Goal: Information Seeking & Learning: Learn about a topic

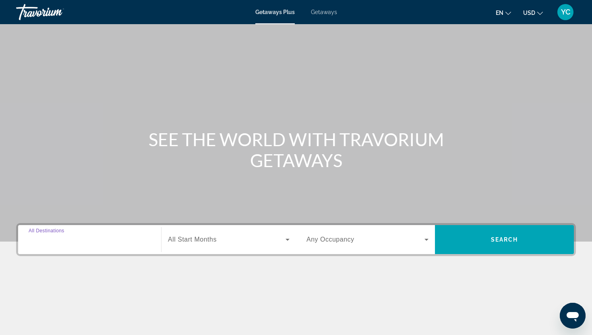
click at [72, 235] on input "Destination All Destinations" at bounding box center [90, 240] width 122 height 10
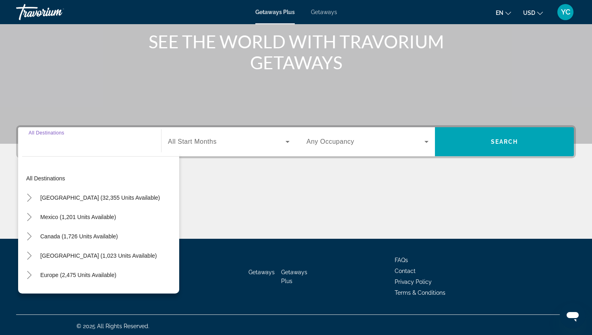
scroll to position [100, 0]
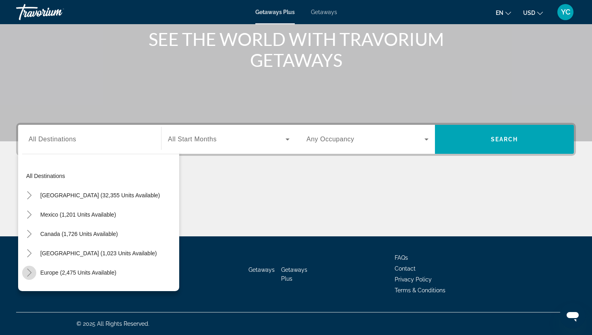
click at [30, 272] on icon "Toggle Europe (2,475 units available)" at bounding box center [29, 273] width 8 height 8
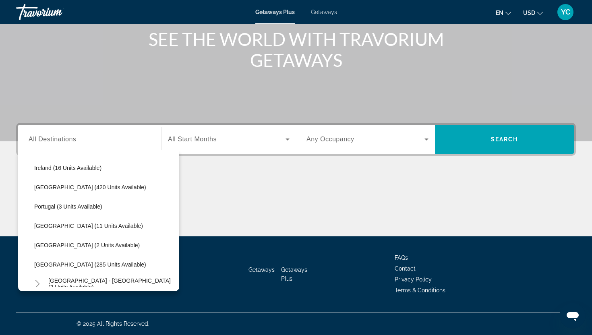
scroll to position [297, 0]
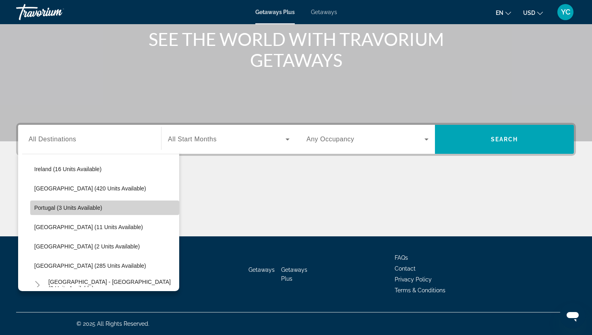
click at [41, 206] on span "Portugal (3 units available)" at bounding box center [68, 208] width 68 height 6
type input "**********"
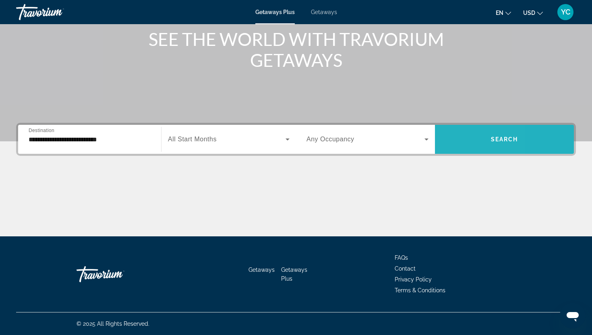
click at [448, 134] on span "Search widget" at bounding box center [504, 139] width 139 height 19
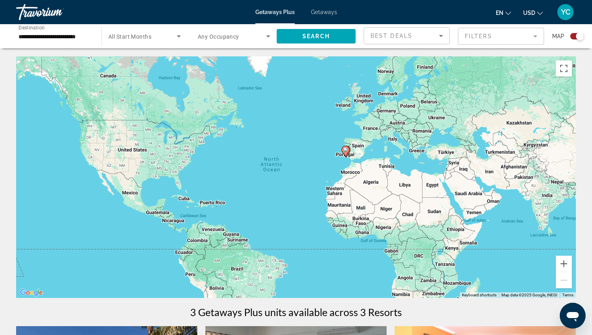
click at [324, 14] on span "Getaways" at bounding box center [324, 12] width 26 height 6
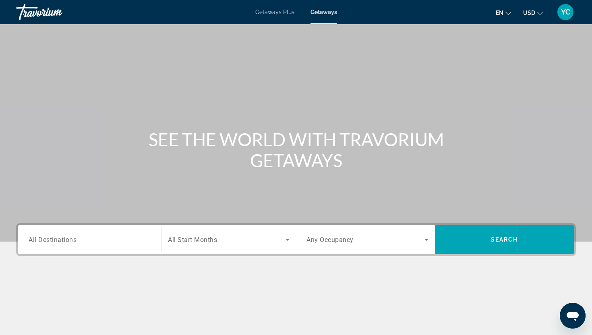
click at [63, 236] on span "All Destinations" at bounding box center [53, 240] width 48 height 8
click at [63, 236] on input "Destination All Destinations" at bounding box center [90, 240] width 122 height 10
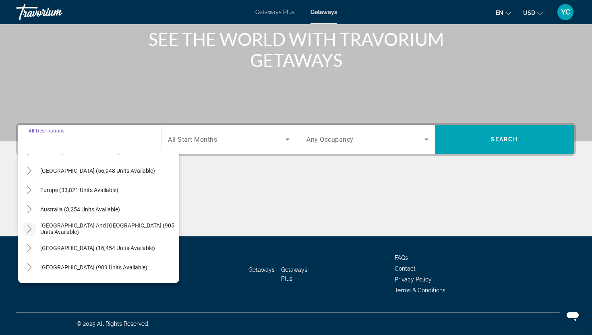
scroll to position [75, 0]
click at [27, 191] on icon "Toggle Europe (33,821 units available)" at bounding box center [29, 190] width 8 height 8
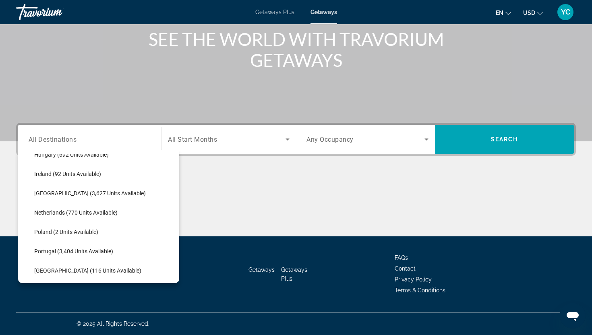
scroll to position [317, 0]
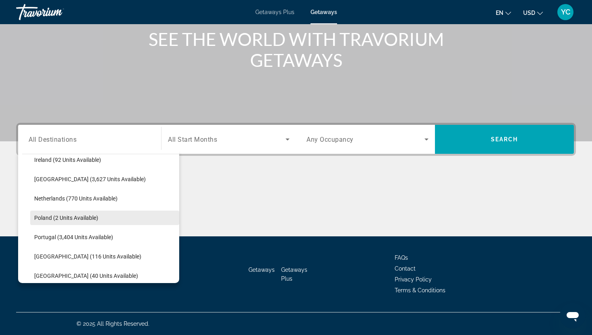
click at [52, 215] on span "Poland (2 units available)" at bounding box center [66, 218] width 64 height 6
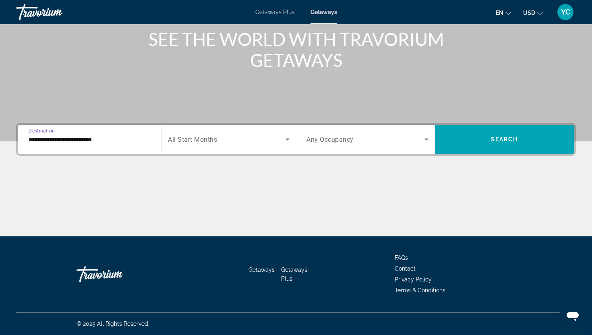
click at [53, 141] on input "**********" at bounding box center [90, 140] width 122 height 10
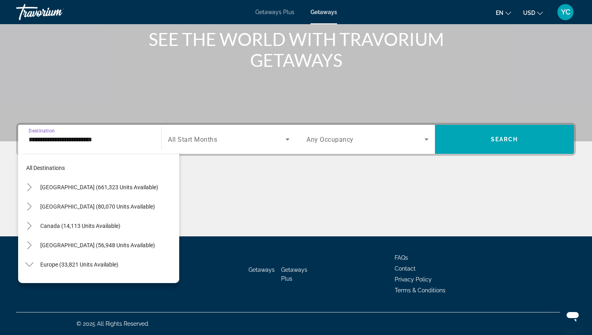
scroll to position [318, 0]
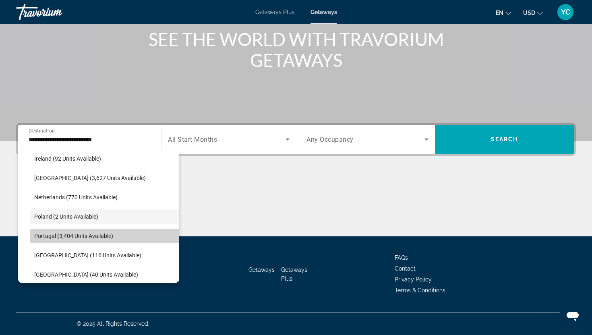
click at [54, 236] on span "Portugal (3,404 units available)" at bounding box center [73, 236] width 79 height 6
type input "**********"
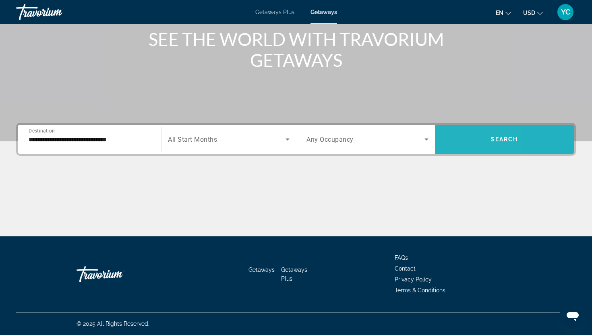
click at [447, 135] on span "Search widget" at bounding box center [504, 139] width 139 height 19
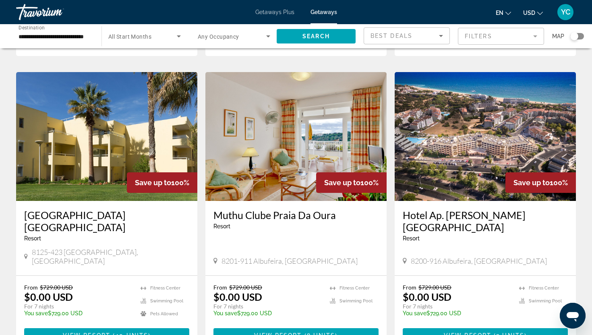
scroll to position [263, 0]
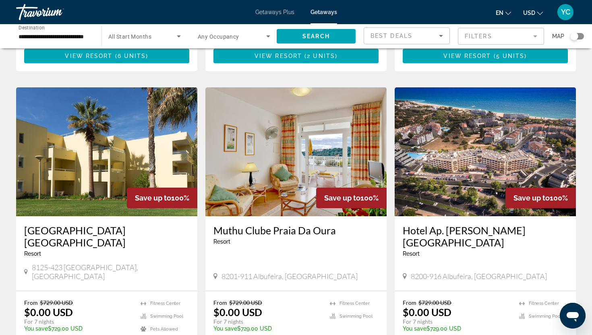
click at [468, 144] on img "Main content" at bounding box center [485, 151] width 181 height 129
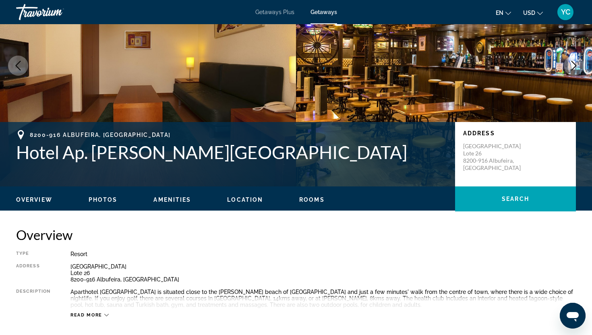
scroll to position [416, 0]
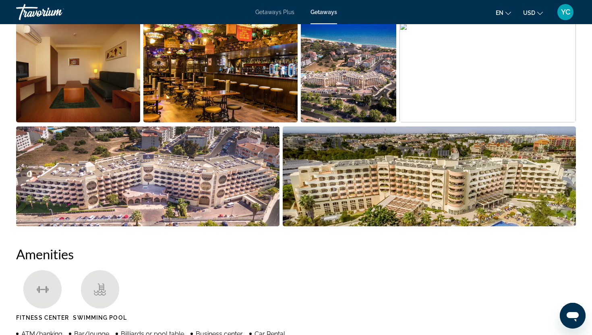
click at [83, 116] on img "Open full-screen image slider" at bounding box center [78, 73] width 124 height 100
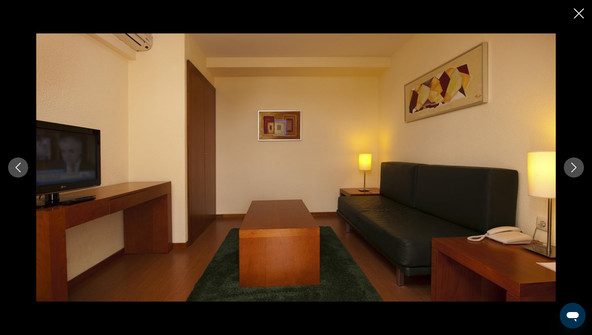
click at [577, 168] on icon "Next image" at bounding box center [574, 168] width 10 height 10
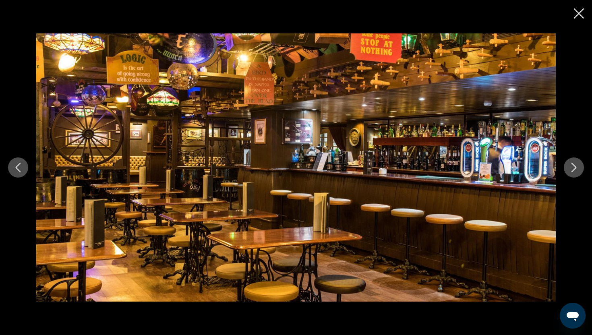
click at [577, 168] on icon "Next image" at bounding box center [574, 168] width 10 height 10
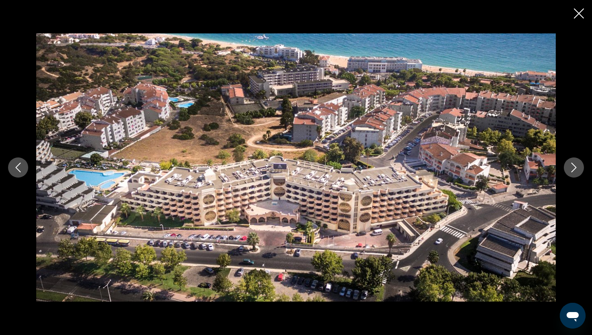
click at [577, 168] on icon "Next image" at bounding box center [574, 168] width 10 height 10
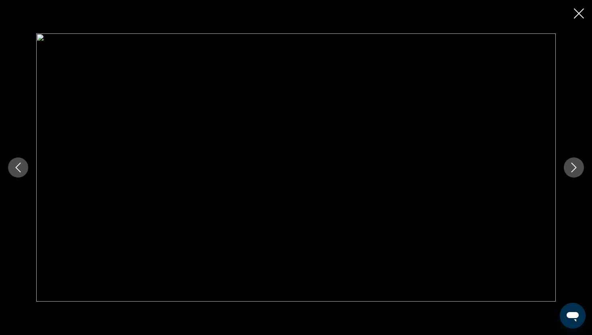
click at [575, 167] on icon "Next image" at bounding box center [574, 168] width 10 height 10
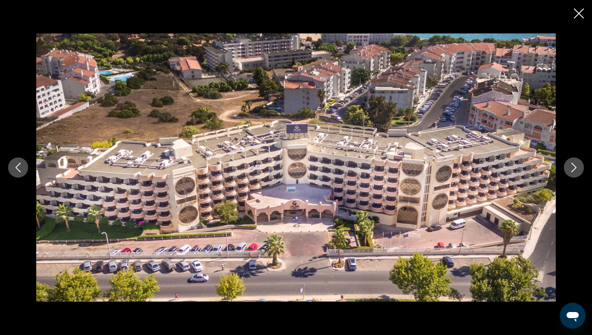
click at [575, 167] on icon "Next image" at bounding box center [574, 168] width 10 height 10
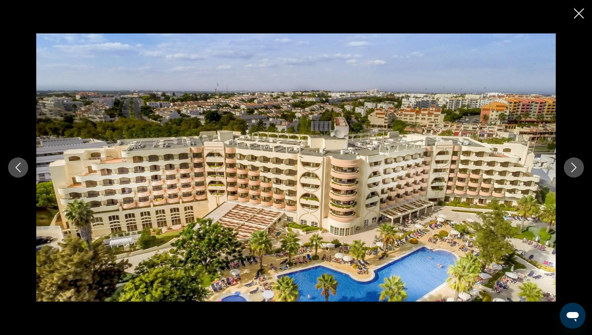
click at [575, 167] on icon "Next image" at bounding box center [574, 168] width 10 height 10
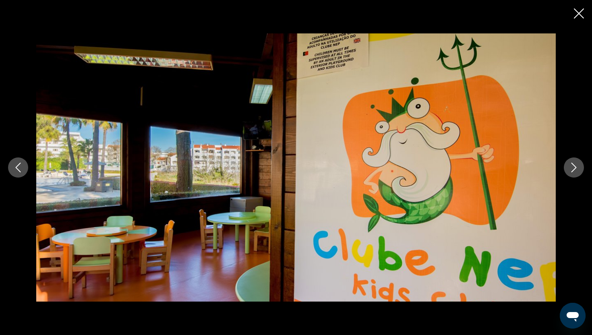
click at [575, 167] on icon "Next image" at bounding box center [574, 168] width 10 height 10
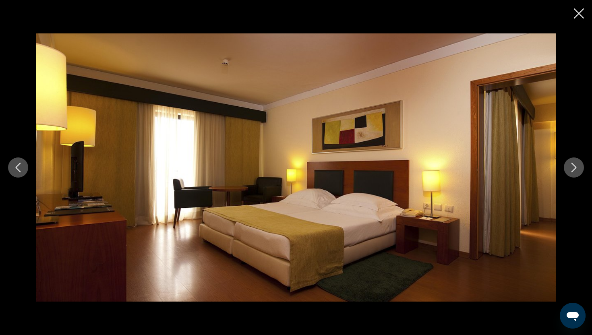
click at [575, 167] on icon "Next image" at bounding box center [574, 168] width 10 height 10
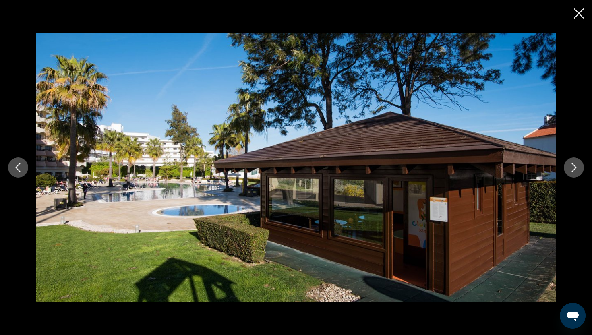
click at [575, 167] on icon "Next image" at bounding box center [574, 168] width 10 height 10
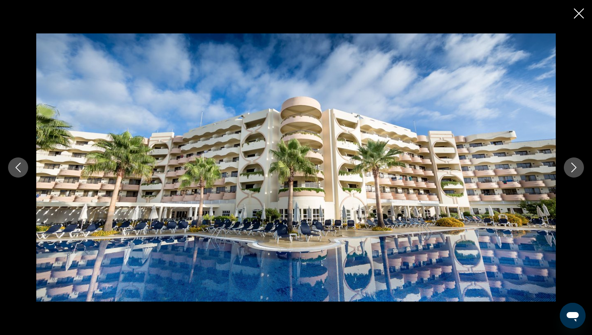
click at [575, 167] on icon "Next image" at bounding box center [574, 168] width 10 height 10
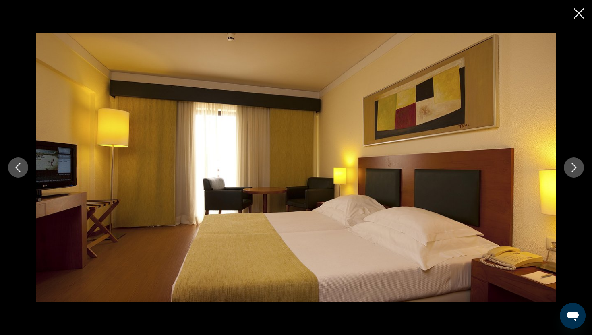
click at [575, 167] on icon "Next image" at bounding box center [574, 168] width 10 height 10
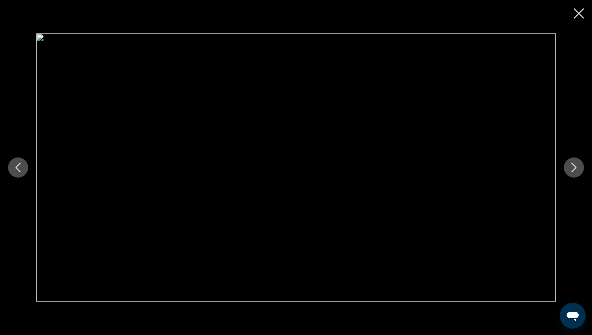
click at [575, 167] on icon "Next image" at bounding box center [574, 168] width 10 height 10
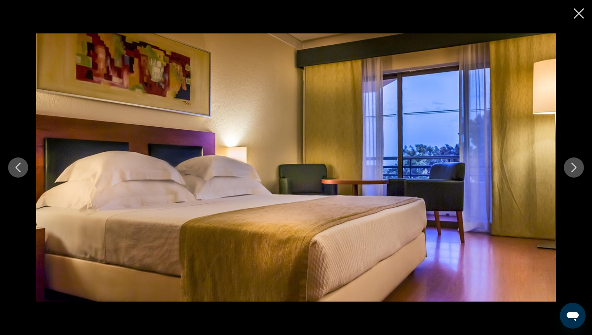
click at [576, 15] on icon "Close slideshow" at bounding box center [579, 13] width 10 height 10
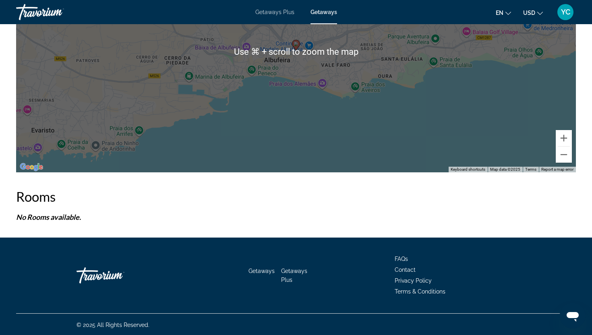
scroll to position [1206, 0]
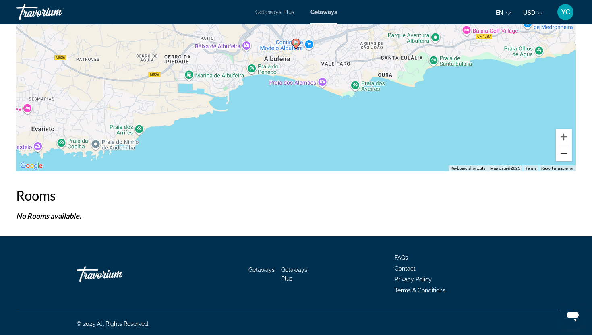
click at [564, 155] on button "Zoom out" at bounding box center [564, 153] width 16 height 16
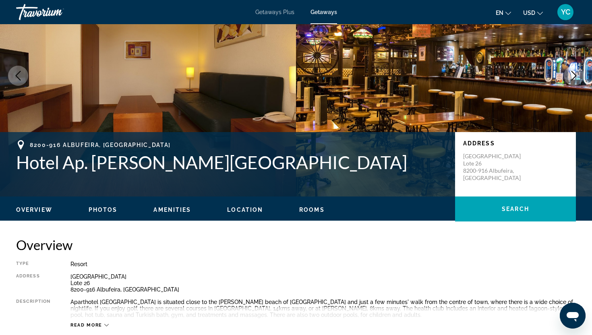
scroll to position [0, 0]
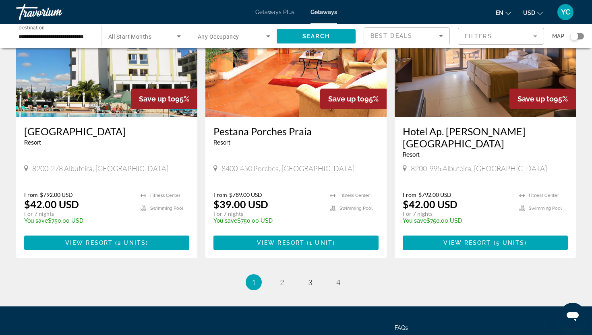
scroll to position [968, 0]
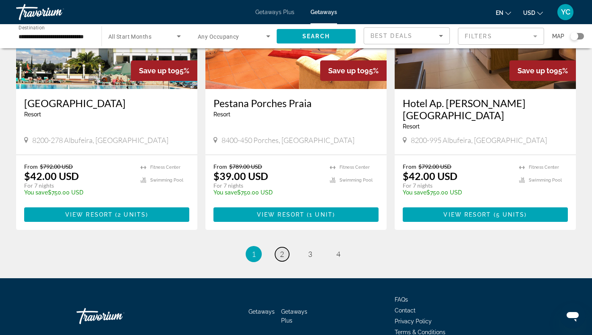
click at [283, 250] on span "2" at bounding box center [282, 254] width 4 height 9
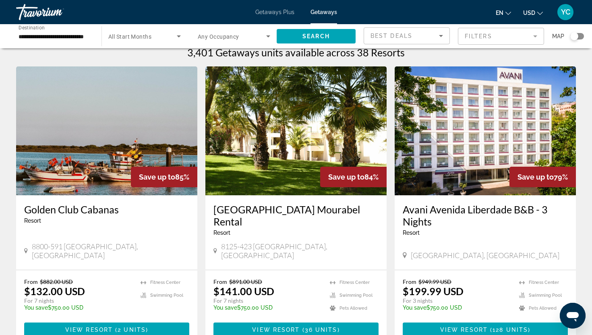
scroll to position [12, 0]
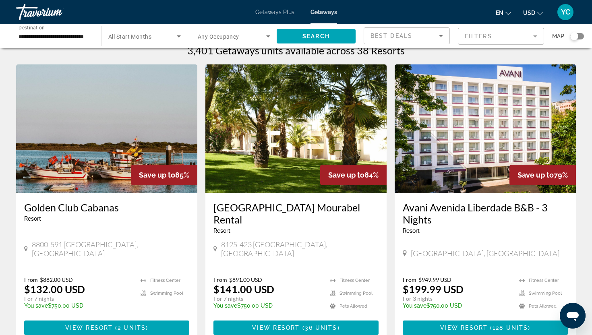
click at [287, 163] on img "Main content" at bounding box center [295, 128] width 181 height 129
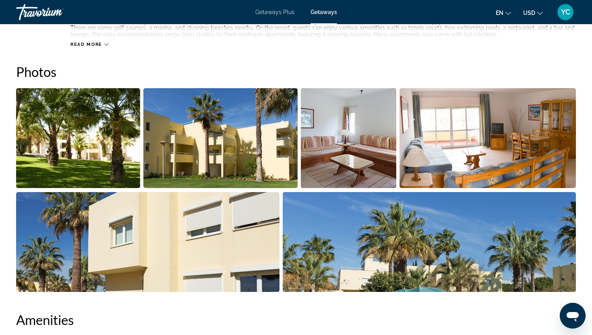
scroll to position [343, 0]
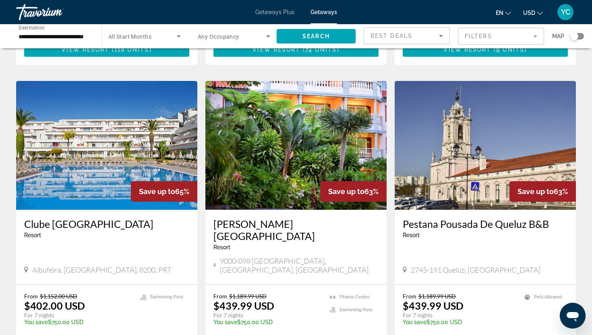
scroll to position [860, 0]
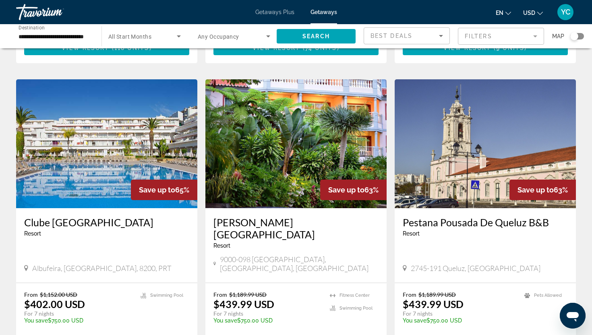
click at [498, 134] on img "Main content" at bounding box center [485, 143] width 181 height 129
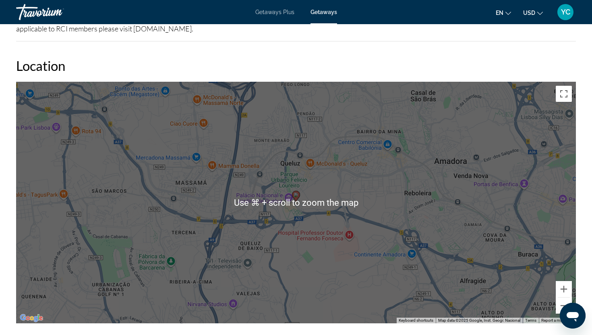
scroll to position [834, 0]
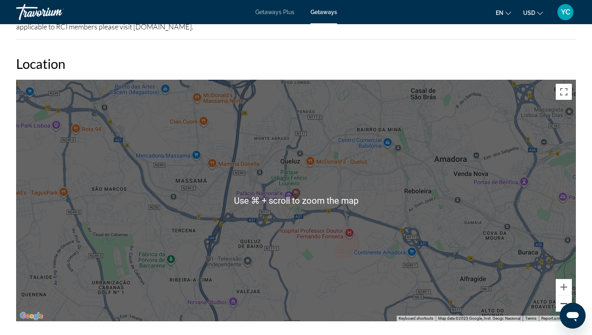
click at [564, 298] on button "Zoom out" at bounding box center [564, 304] width 16 height 16
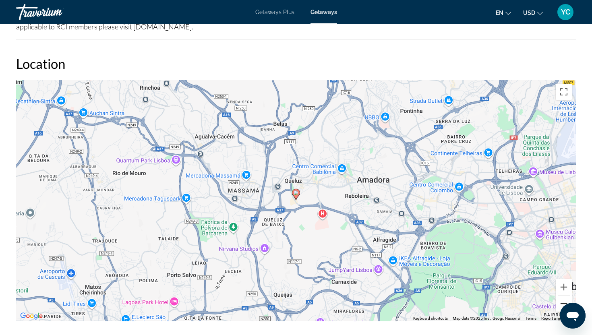
click at [564, 298] on button "Zoom out" at bounding box center [564, 304] width 16 height 16
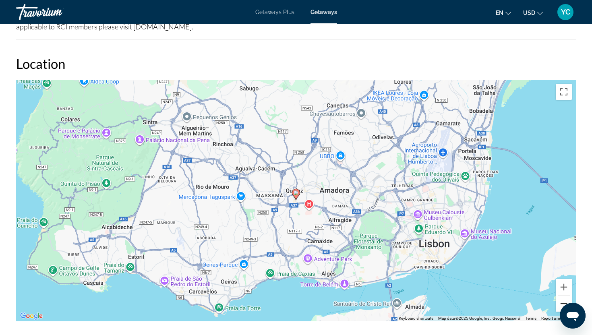
click at [564, 298] on button "Zoom out" at bounding box center [564, 304] width 16 height 16
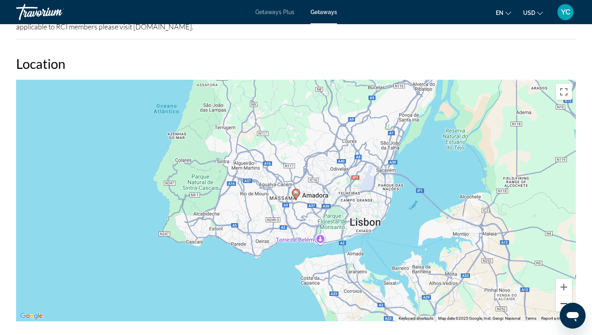
click at [563, 298] on button "Zoom out" at bounding box center [564, 304] width 16 height 16
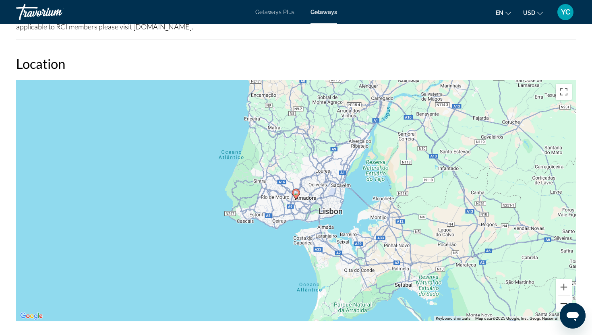
click at [563, 298] on button "Zoom out" at bounding box center [564, 304] width 16 height 16
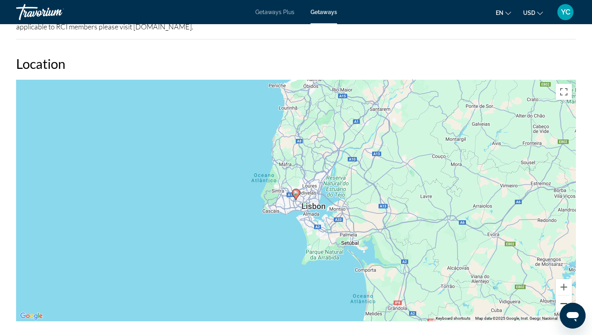
click at [563, 298] on button "Zoom out" at bounding box center [564, 304] width 16 height 16
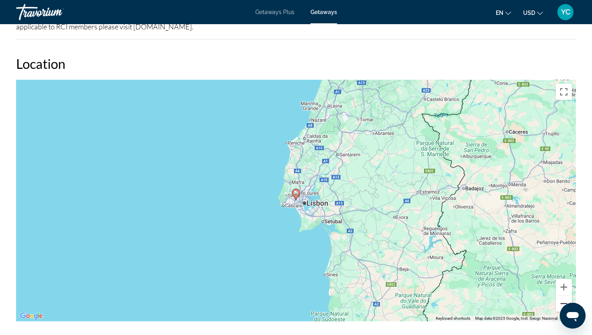
click at [563, 298] on button "Zoom out" at bounding box center [564, 304] width 16 height 16
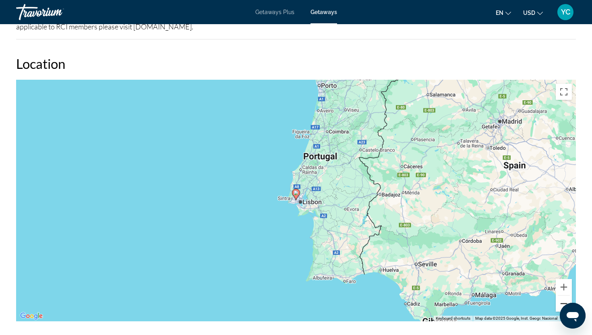
click at [563, 298] on button "Zoom out" at bounding box center [564, 304] width 16 height 16
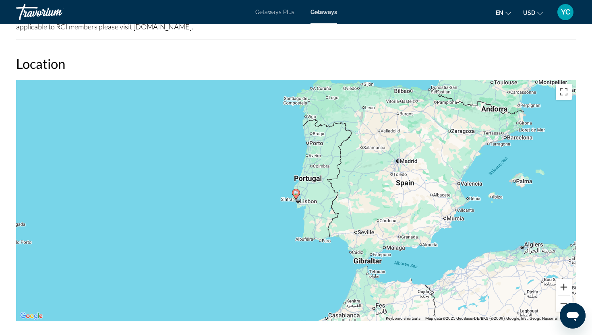
click at [564, 280] on button "Zoom in" at bounding box center [564, 287] width 16 height 16
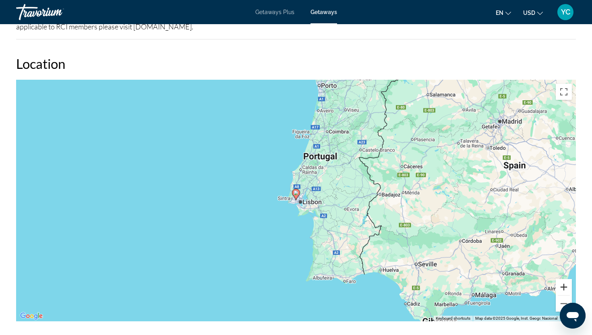
click at [564, 280] on button "Zoom in" at bounding box center [564, 287] width 16 height 16
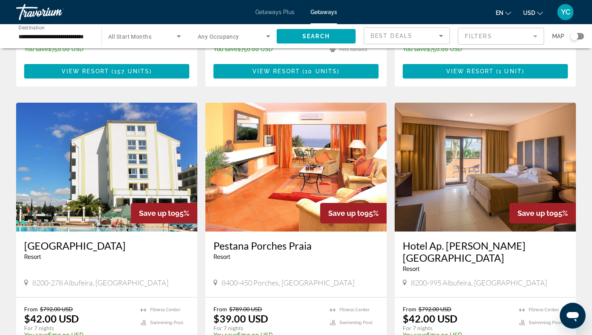
scroll to position [968, 0]
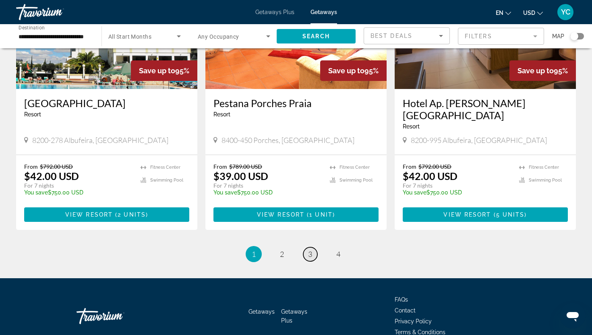
click at [313, 247] on link "page 3" at bounding box center [310, 254] width 14 height 14
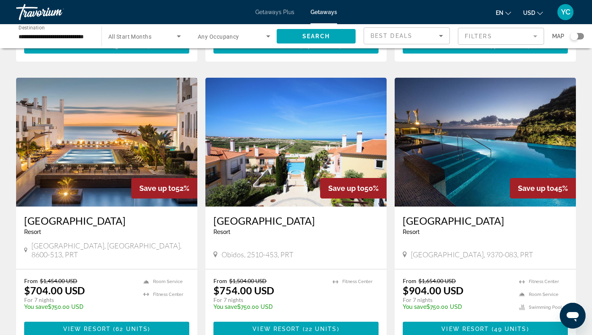
scroll to position [569, 0]
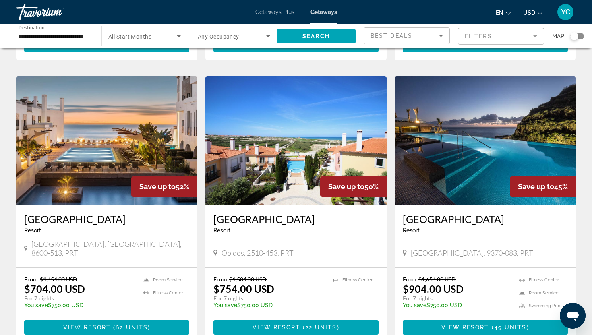
click at [101, 172] on img "Main content" at bounding box center [106, 140] width 181 height 129
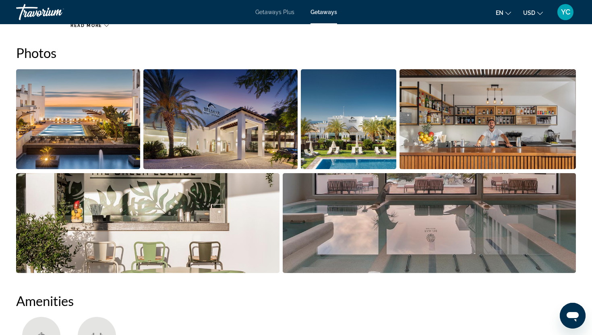
scroll to position [363, 0]
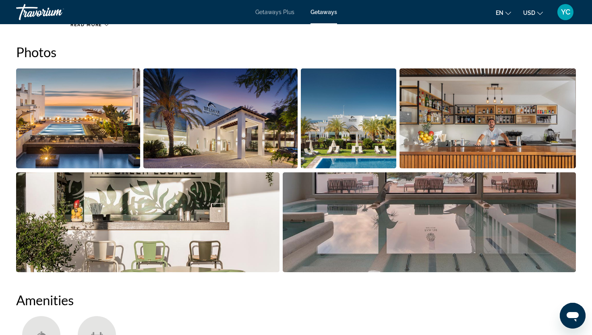
click at [98, 133] on img "Open full-screen image slider" at bounding box center [78, 118] width 124 height 100
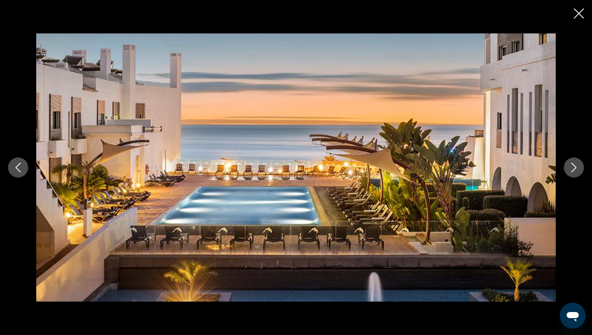
click at [573, 170] on icon "Next image" at bounding box center [573, 168] width 5 height 10
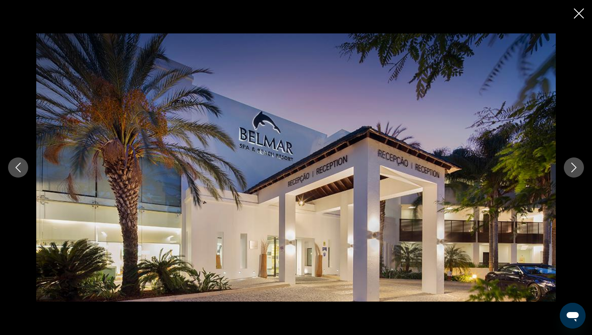
click at [573, 170] on icon "Next image" at bounding box center [573, 168] width 5 height 10
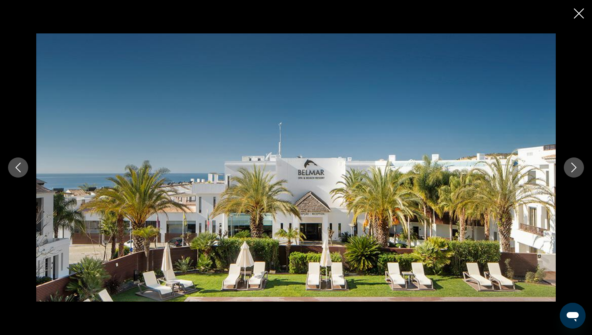
click at [573, 170] on icon "Next image" at bounding box center [573, 168] width 5 height 10
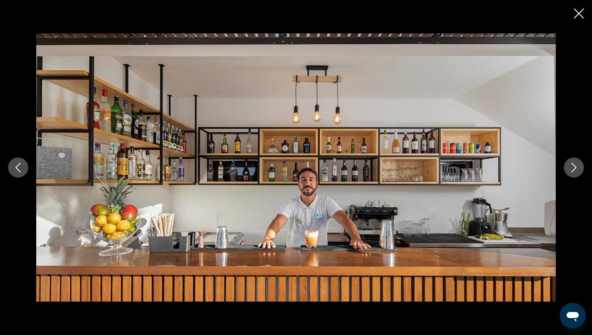
click at [573, 170] on icon "Next image" at bounding box center [573, 168] width 5 height 10
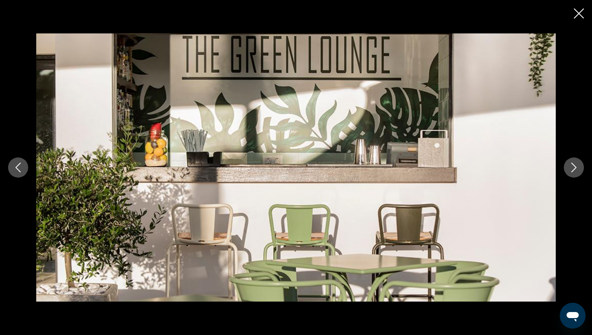
click at [573, 170] on icon "Next image" at bounding box center [573, 168] width 5 height 10
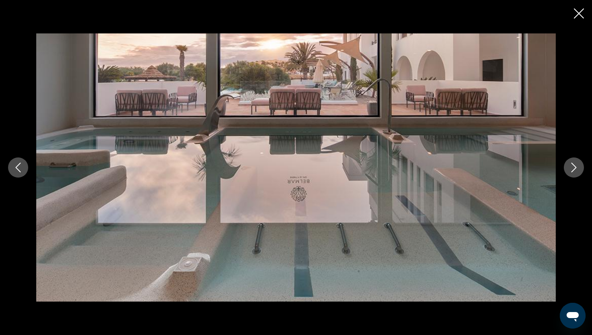
click at [573, 170] on icon "Next image" at bounding box center [573, 168] width 5 height 10
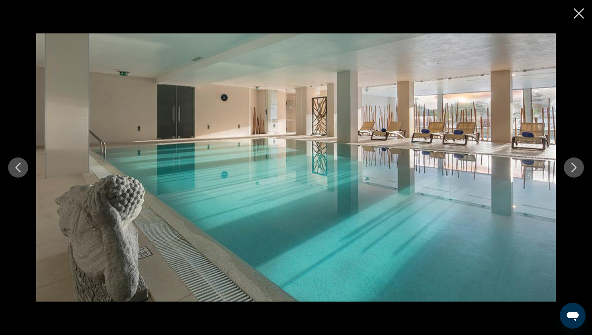
click at [573, 170] on icon "Next image" at bounding box center [573, 168] width 5 height 10
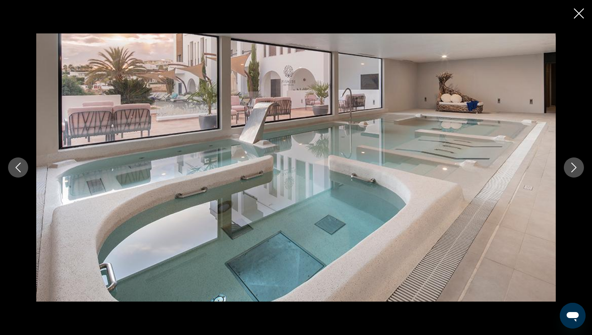
click at [573, 170] on icon "Next image" at bounding box center [573, 168] width 5 height 10
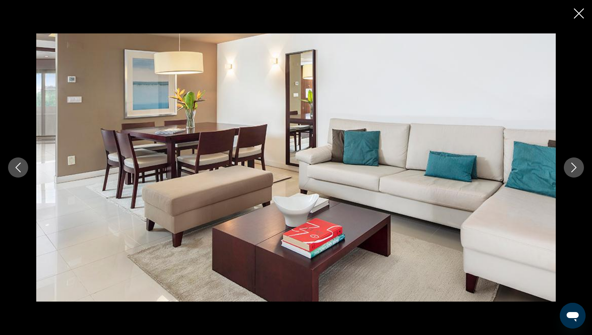
click at [574, 172] on icon "Next image" at bounding box center [574, 168] width 10 height 10
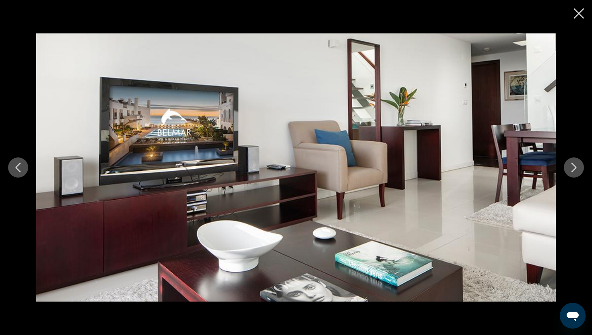
click at [573, 170] on icon "Next image" at bounding box center [573, 168] width 5 height 10
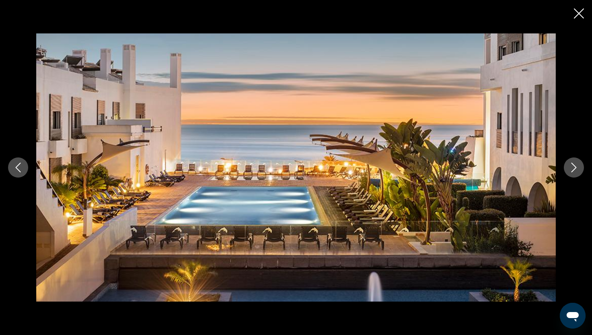
click at [573, 170] on icon "Next image" at bounding box center [573, 168] width 5 height 10
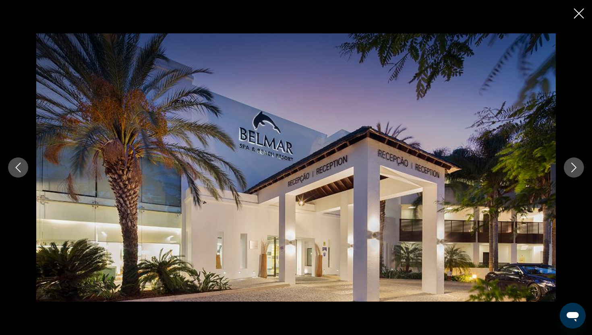
click at [573, 170] on icon "Next image" at bounding box center [573, 168] width 5 height 10
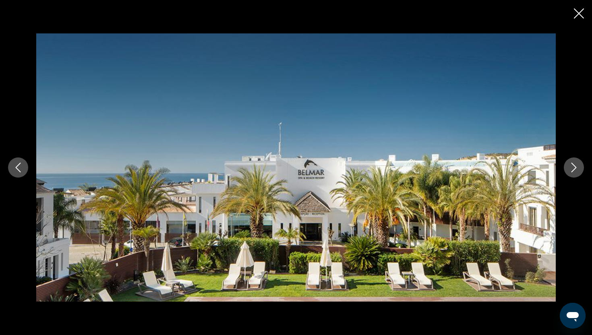
click at [573, 170] on icon "Next image" at bounding box center [573, 168] width 5 height 10
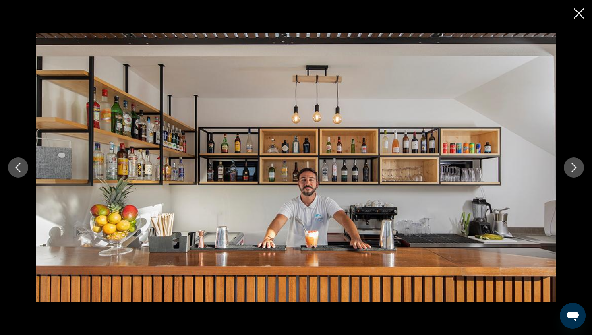
click at [573, 170] on icon "Next image" at bounding box center [573, 168] width 5 height 10
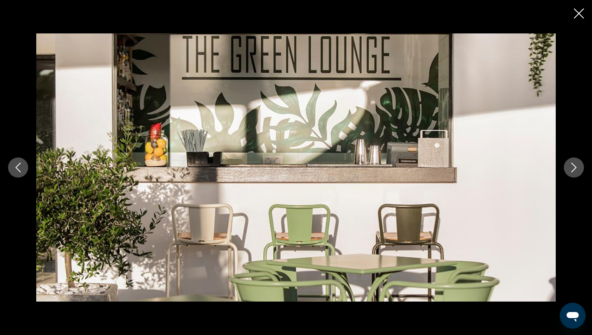
click at [578, 19] on button "Close slideshow" at bounding box center [579, 14] width 10 height 12
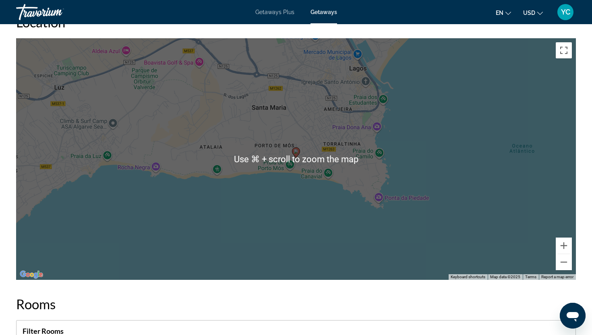
scroll to position [1042, 0]
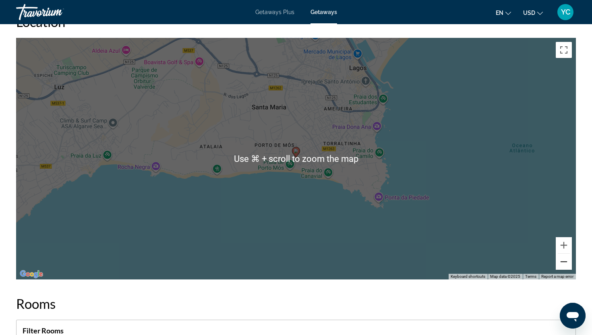
click at [562, 260] on button "Zoom out" at bounding box center [564, 262] width 16 height 16
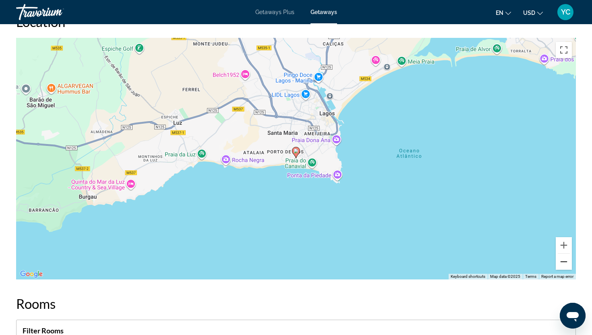
click at [562, 260] on button "Zoom out" at bounding box center [564, 262] width 16 height 16
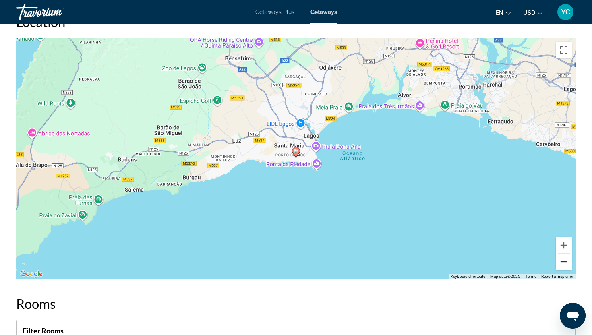
click at [562, 260] on button "Zoom out" at bounding box center [564, 262] width 16 height 16
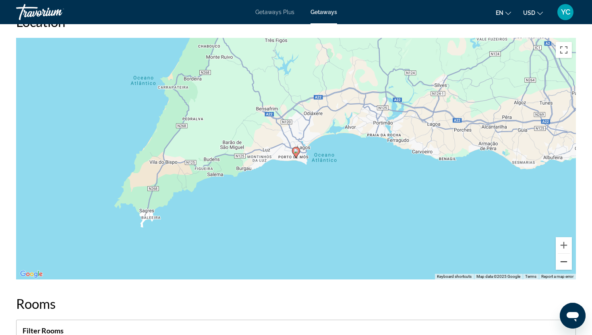
click at [562, 260] on button "Zoom out" at bounding box center [564, 262] width 16 height 16
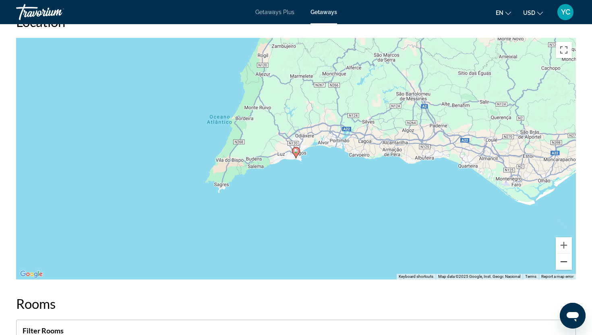
click at [562, 260] on button "Zoom out" at bounding box center [564, 262] width 16 height 16
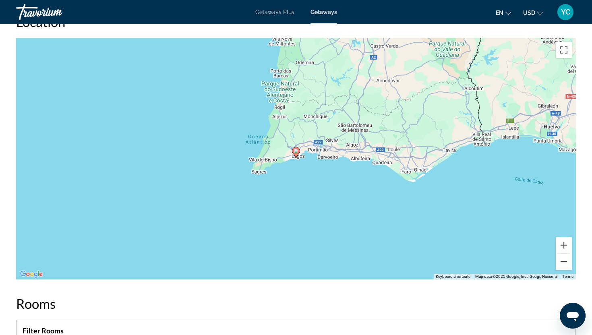
click at [562, 260] on button "Zoom out" at bounding box center [564, 262] width 16 height 16
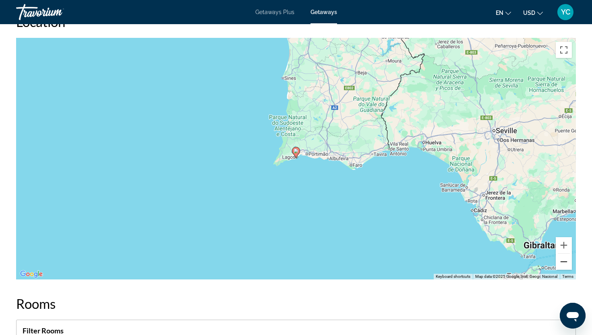
click at [562, 260] on button "Zoom out" at bounding box center [564, 262] width 16 height 16
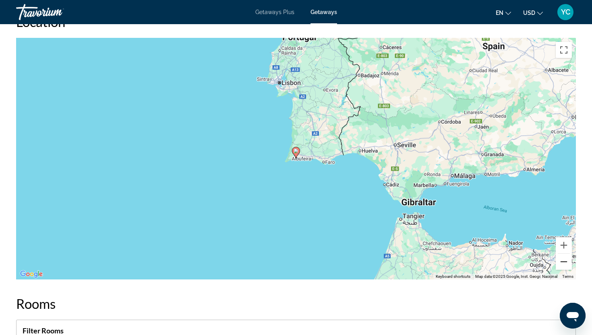
click at [562, 260] on button "Zoom out" at bounding box center [564, 262] width 16 height 16
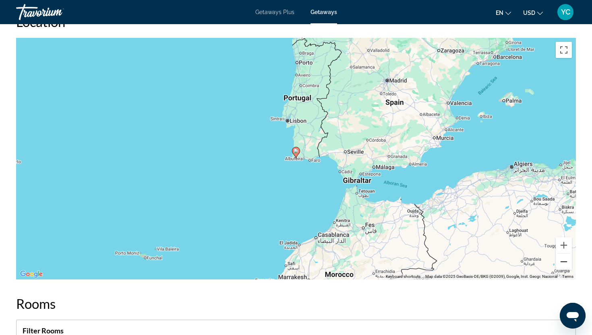
click at [562, 260] on button "Zoom out" at bounding box center [564, 262] width 16 height 16
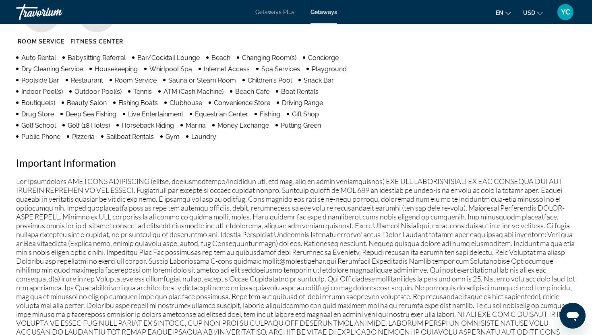
scroll to position [0, 0]
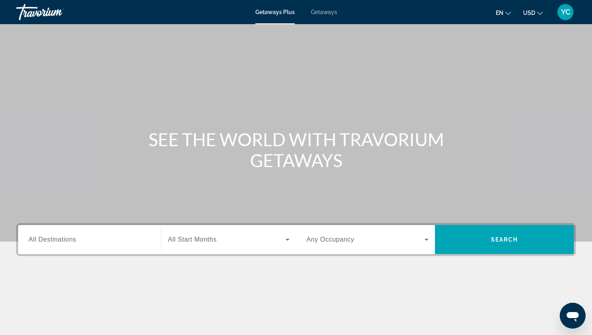
click at [324, 12] on span "Getaways" at bounding box center [324, 12] width 26 height 6
click at [55, 241] on span "All Destinations" at bounding box center [53, 239] width 48 height 7
click at [55, 241] on input "Destination All Destinations" at bounding box center [90, 240] width 122 height 10
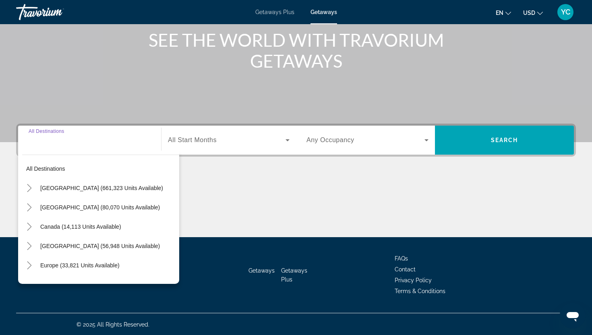
scroll to position [100, 0]
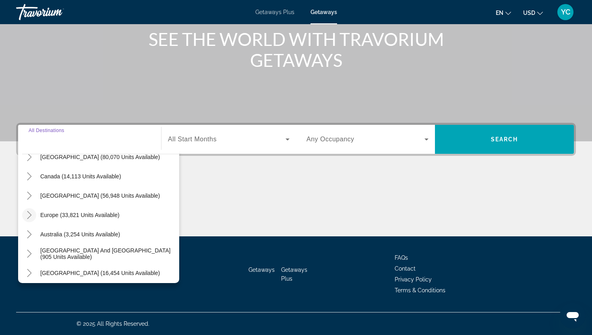
click at [30, 216] on icon "Toggle Europe (33,821 units available)" at bounding box center [29, 215] width 4 height 8
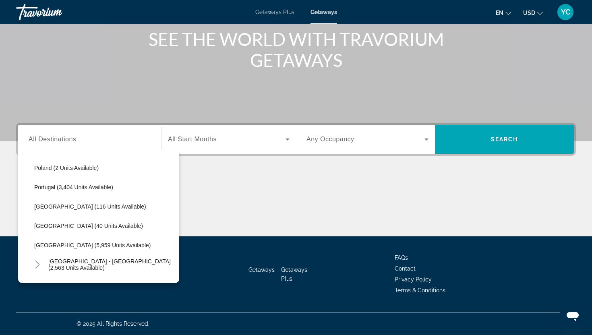
scroll to position [372, 0]
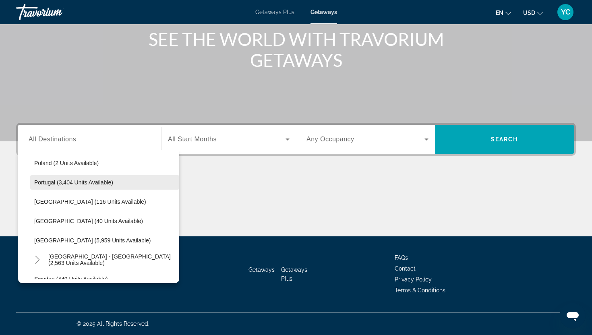
click at [56, 182] on span "Portugal (3,404 units available)" at bounding box center [73, 182] width 79 height 6
type input "**********"
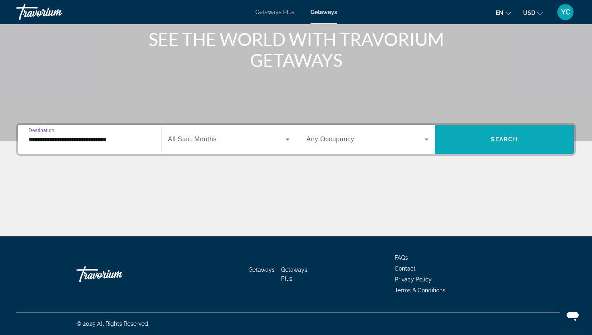
click at [460, 140] on span "Search widget" at bounding box center [504, 139] width 139 height 19
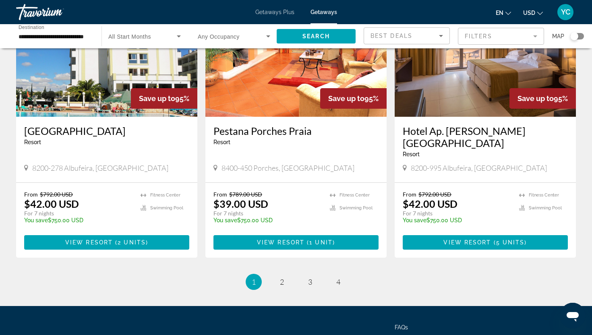
scroll to position [968, 0]
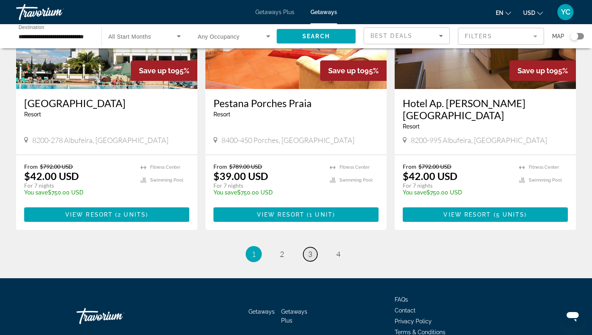
click at [310, 250] on span "3" at bounding box center [310, 254] width 4 height 9
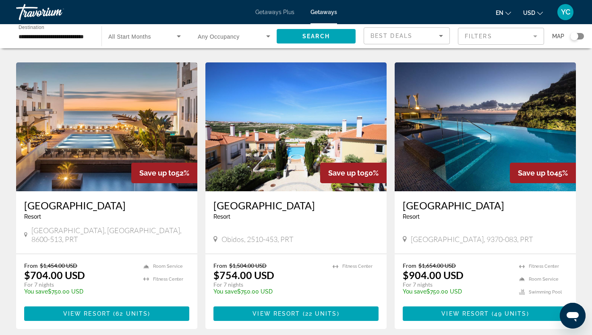
scroll to position [583, 0]
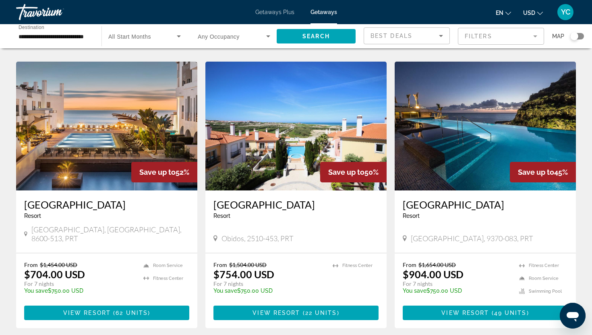
click at [427, 148] on img "Main content" at bounding box center [485, 126] width 181 height 129
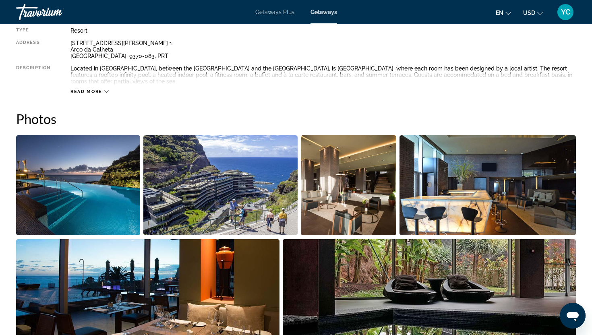
scroll to position [312, 0]
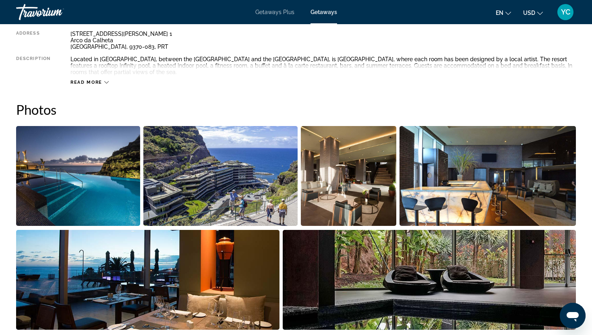
click at [109, 181] on img "Open full-screen image slider" at bounding box center [78, 176] width 124 height 100
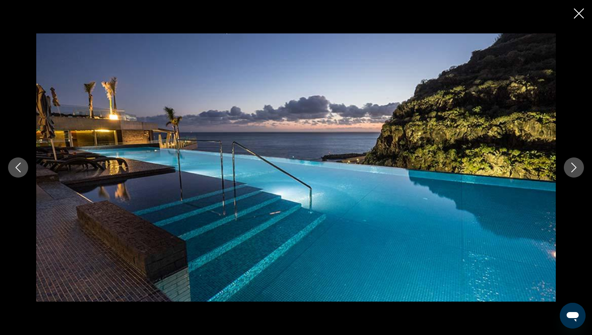
click at [575, 166] on icon "Next image" at bounding box center [573, 168] width 5 height 10
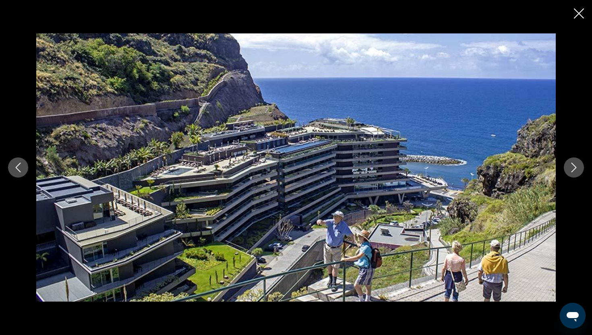
click at [575, 166] on icon "Next image" at bounding box center [573, 168] width 5 height 10
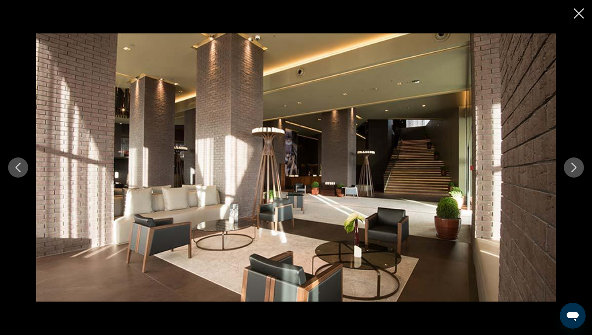
click at [575, 166] on icon "Next image" at bounding box center [573, 168] width 5 height 10
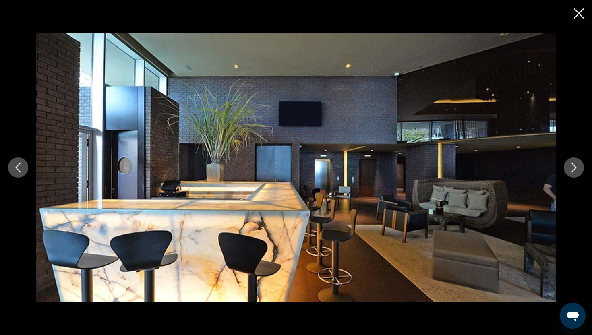
click at [575, 166] on icon "Next image" at bounding box center [573, 168] width 5 height 10
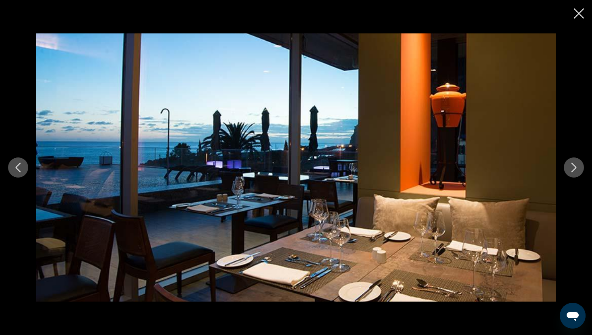
click at [575, 166] on icon "Next image" at bounding box center [573, 168] width 5 height 10
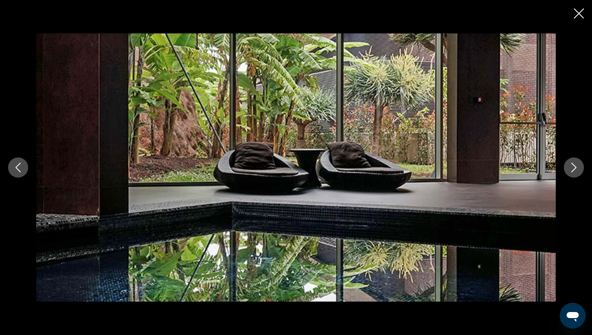
click at [575, 166] on icon "Next image" at bounding box center [573, 168] width 5 height 10
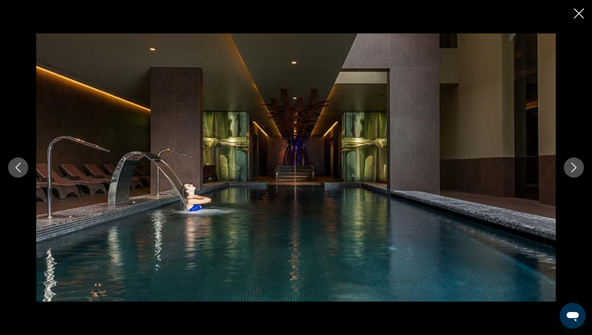
click at [575, 166] on icon "Next image" at bounding box center [573, 168] width 5 height 10
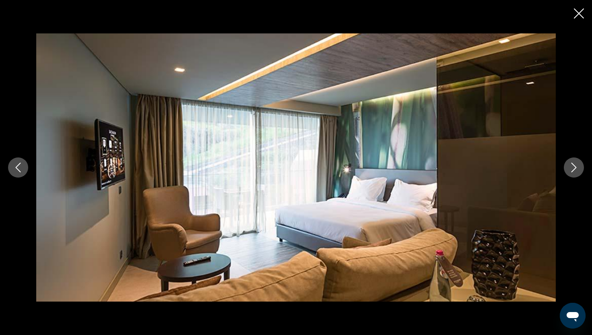
click at [575, 166] on icon "Next image" at bounding box center [573, 168] width 5 height 10
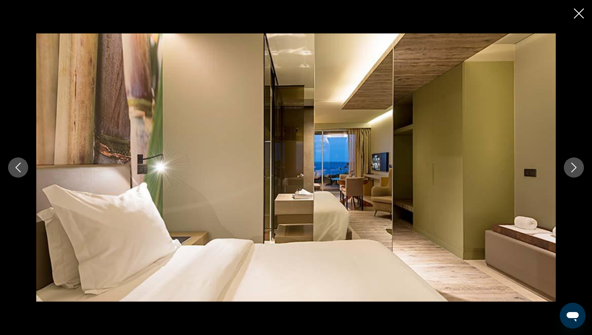
click at [575, 166] on icon "Next image" at bounding box center [573, 168] width 5 height 10
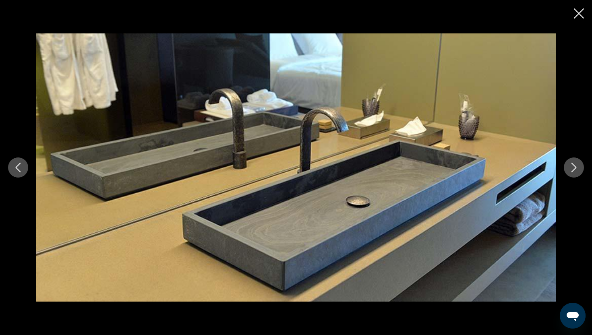
click at [575, 166] on icon "Next image" at bounding box center [573, 168] width 5 height 10
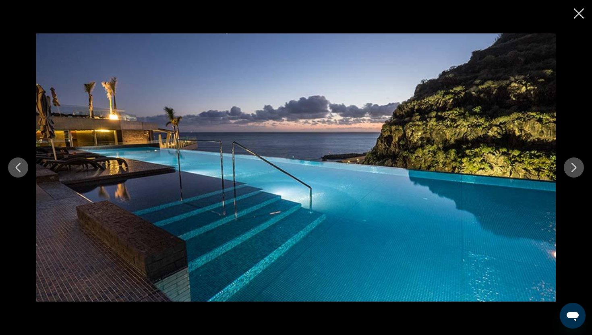
click at [575, 166] on icon "Next image" at bounding box center [573, 168] width 5 height 10
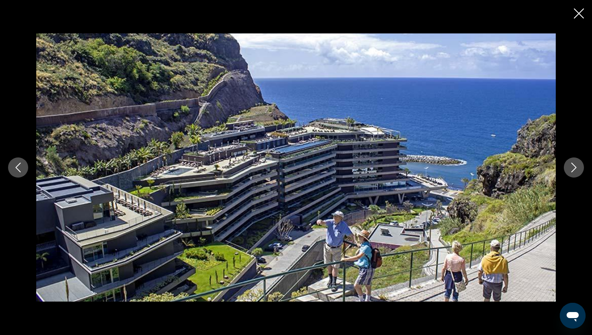
click at [575, 166] on icon "Next image" at bounding box center [573, 168] width 5 height 10
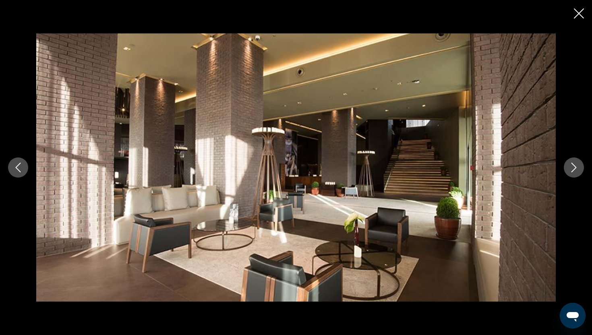
click at [579, 14] on icon "Close slideshow" at bounding box center [579, 13] width 10 height 10
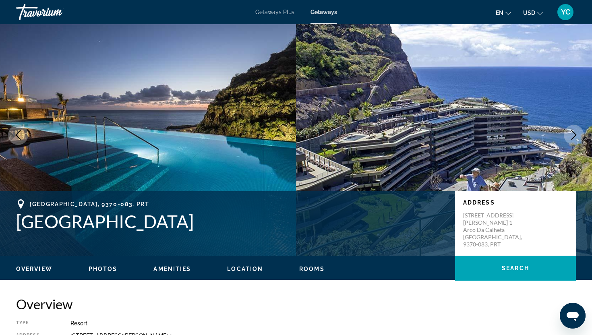
scroll to position [0, 0]
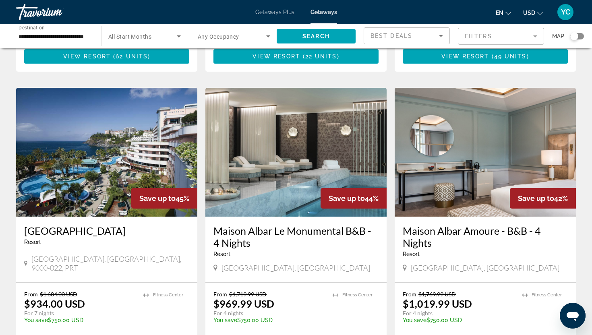
scroll to position [841, 0]
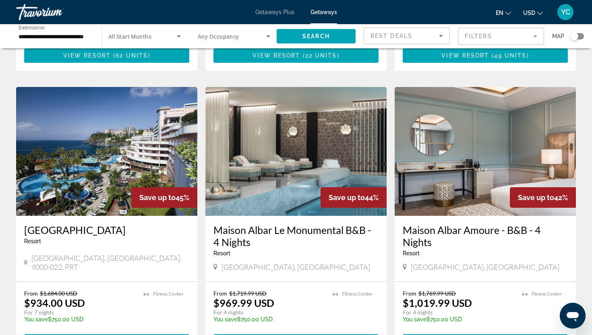
click at [105, 139] on img "Main content" at bounding box center [106, 151] width 181 height 129
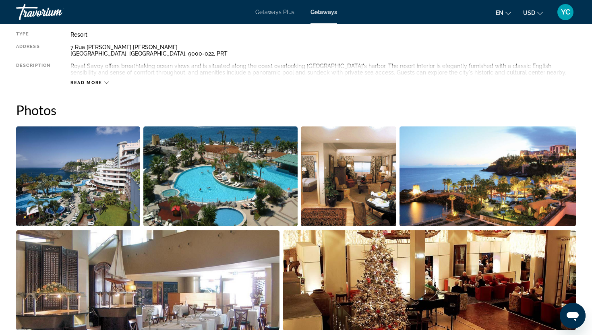
scroll to position [300, 0]
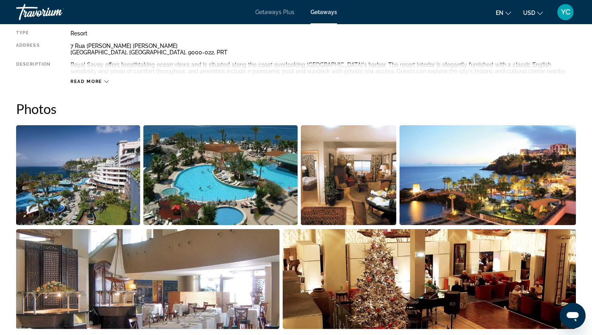
click at [97, 178] on img "Open full-screen image slider" at bounding box center [78, 175] width 124 height 100
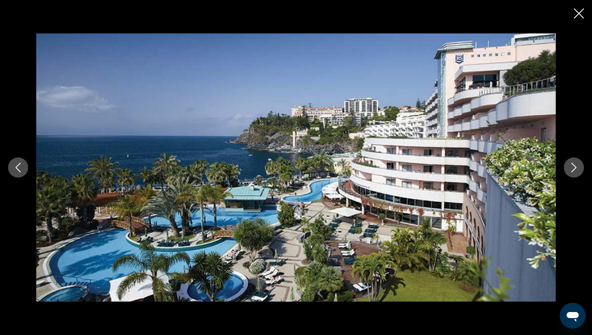
click at [572, 164] on icon "Next image" at bounding box center [574, 168] width 10 height 10
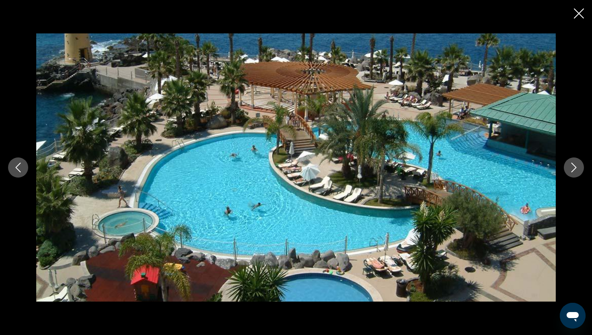
click at [574, 168] on icon "Next image" at bounding box center [574, 168] width 10 height 10
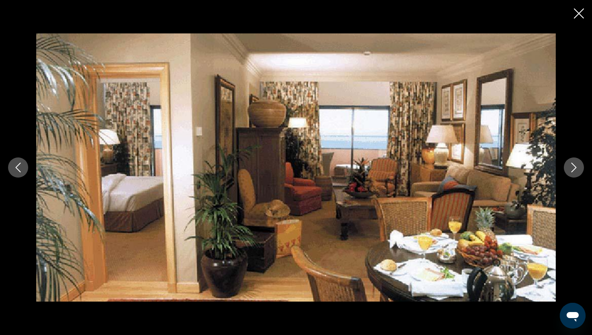
click at [574, 168] on icon "Next image" at bounding box center [574, 168] width 10 height 10
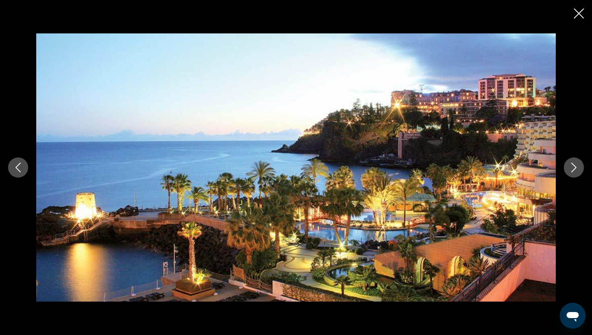
click at [574, 168] on icon "Next image" at bounding box center [574, 168] width 10 height 10
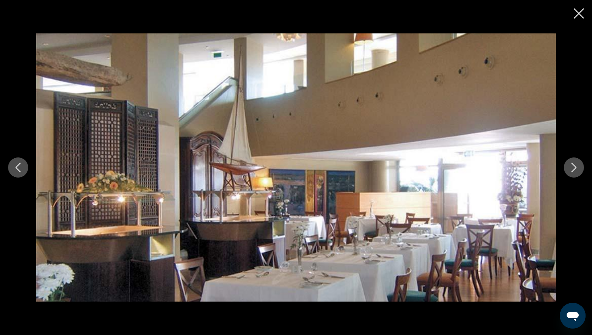
click at [574, 168] on icon "Next image" at bounding box center [574, 168] width 10 height 10
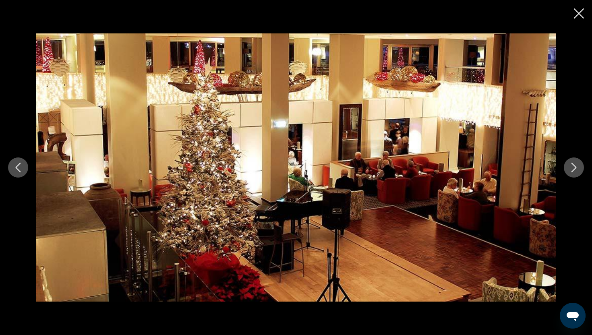
click at [574, 168] on icon "Next image" at bounding box center [574, 168] width 10 height 10
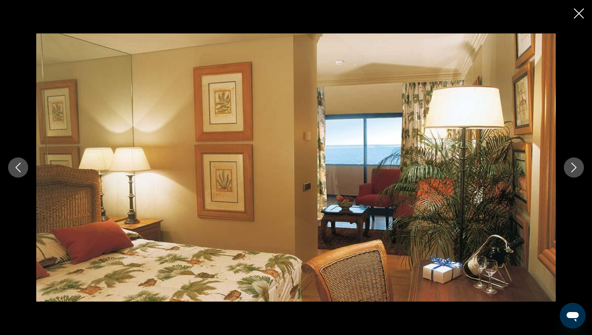
click at [574, 168] on icon "Next image" at bounding box center [574, 168] width 10 height 10
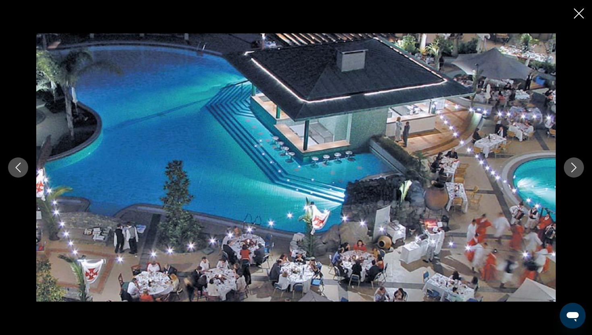
click at [574, 168] on icon "Next image" at bounding box center [574, 168] width 10 height 10
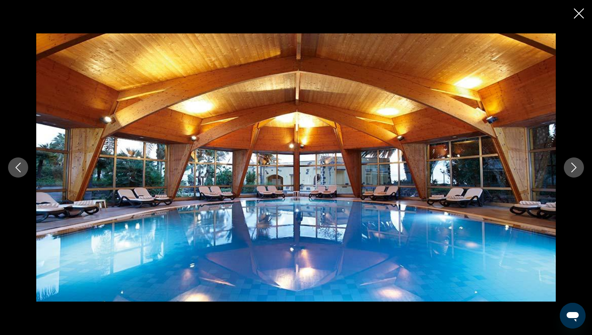
click at [574, 167] on icon "Next image" at bounding box center [574, 168] width 10 height 10
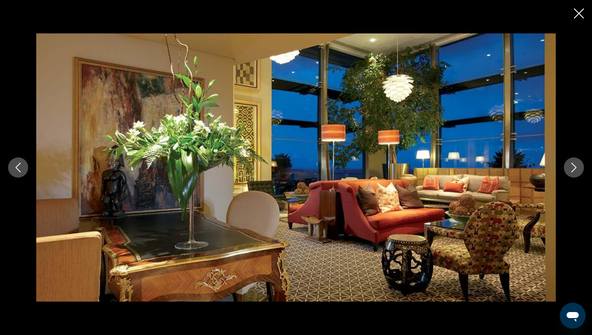
click at [574, 167] on icon "Next image" at bounding box center [574, 168] width 10 height 10
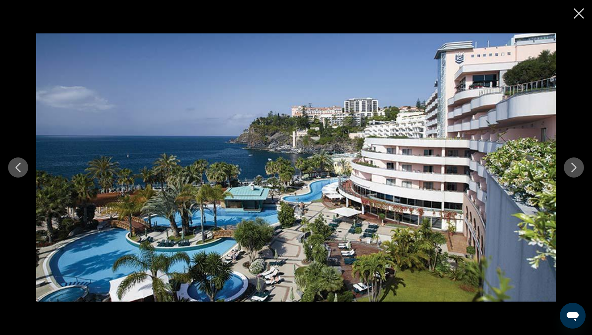
click at [574, 167] on icon "Next image" at bounding box center [574, 168] width 10 height 10
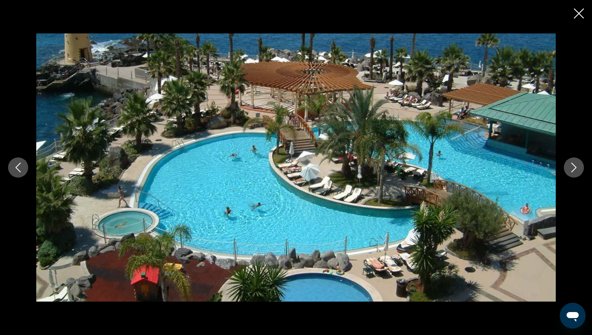
click at [574, 167] on icon "Next image" at bounding box center [574, 168] width 10 height 10
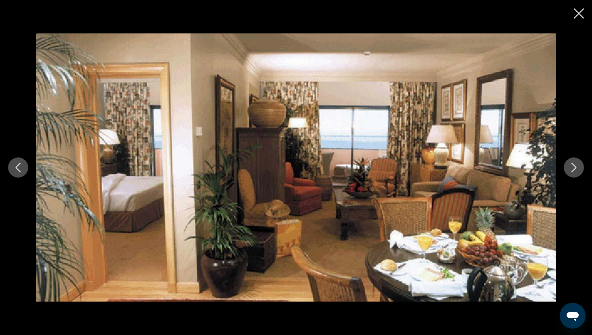
click at [576, 15] on icon "Close slideshow" at bounding box center [579, 13] width 10 height 10
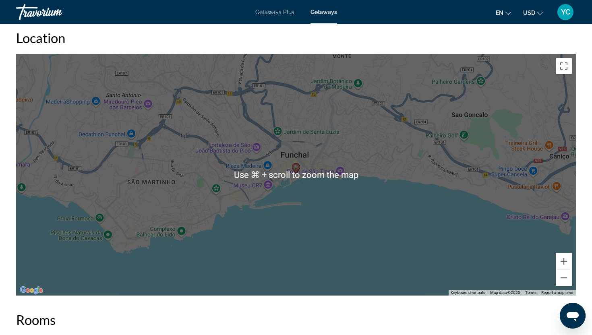
scroll to position [1002, 0]
click at [563, 271] on button "Zoom out" at bounding box center [564, 277] width 16 height 16
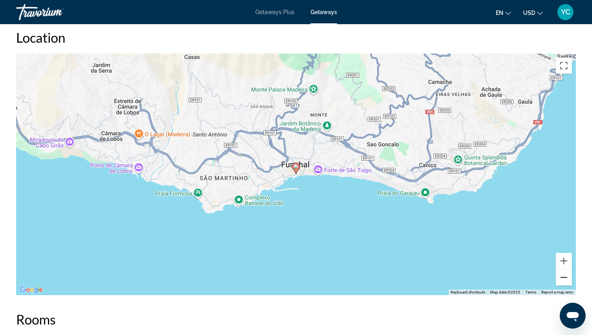
click at [563, 270] on button "Zoom out" at bounding box center [564, 277] width 16 height 16
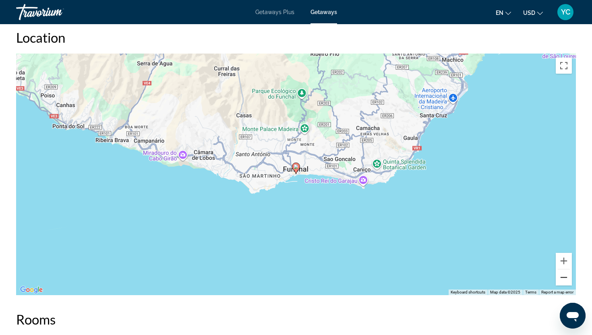
click at [563, 270] on button "Zoom out" at bounding box center [564, 277] width 16 height 16
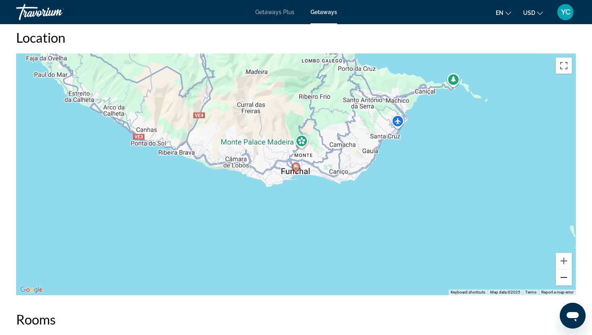
click at [563, 270] on button "Zoom out" at bounding box center [564, 277] width 16 height 16
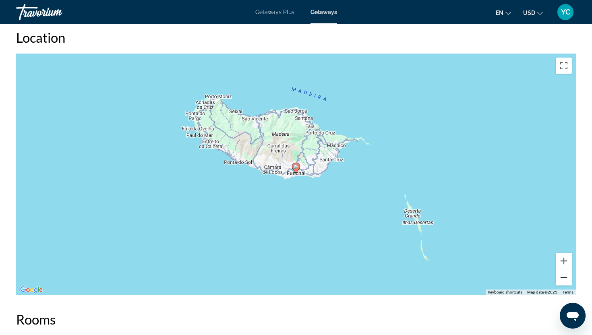
click at [563, 270] on button "Zoom out" at bounding box center [564, 277] width 16 height 16
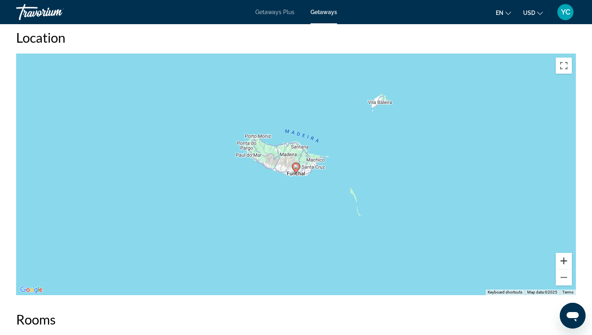
click at [564, 253] on button "Zoom in" at bounding box center [564, 261] width 16 height 16
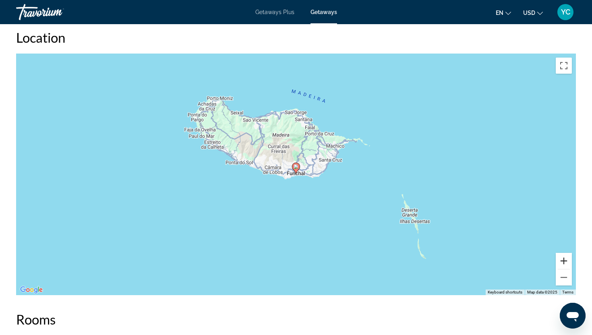
click at [564, 253] on button "Zoom in" at bounding box center [564, 261] width 16 height 16
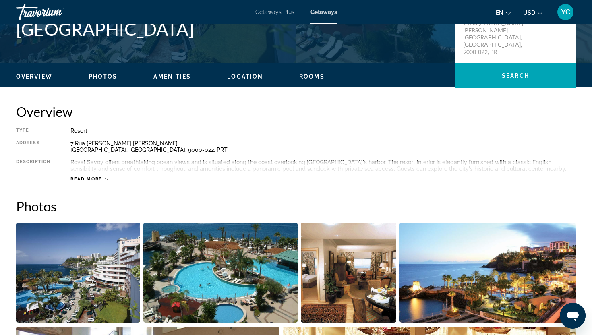
scroll to position [0, 0]
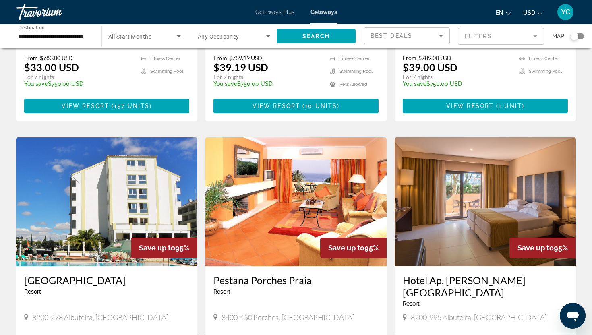
scroll to position [968, 0]
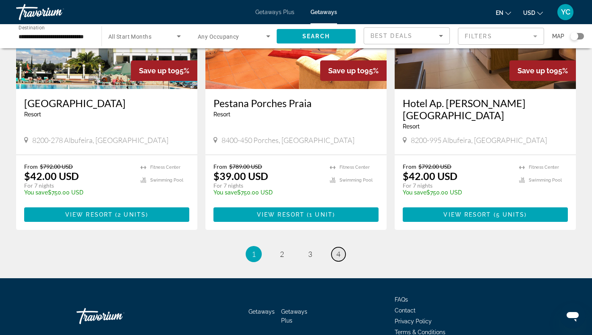
click at [340, 247] on link "page 4" at bounding box center [338, 254] width 14 height 14
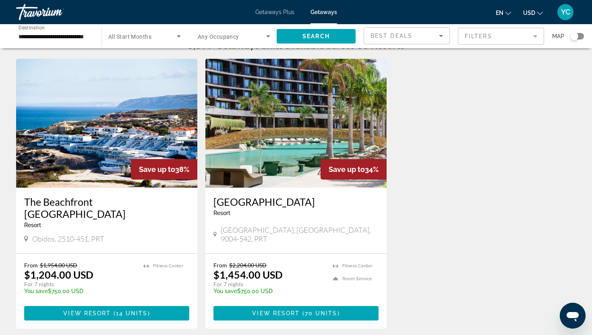
scroll to position [15, 0]
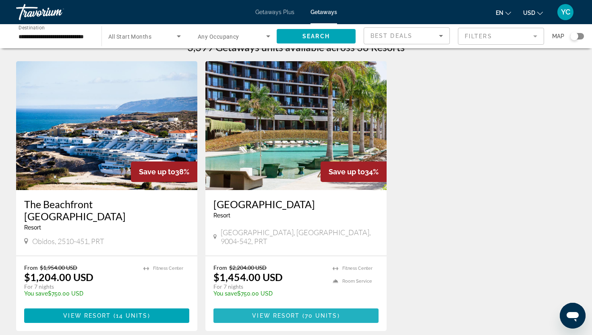
click at [297, 312] on span "View Resort" at bounding box center [276, 315] width 48 height 6
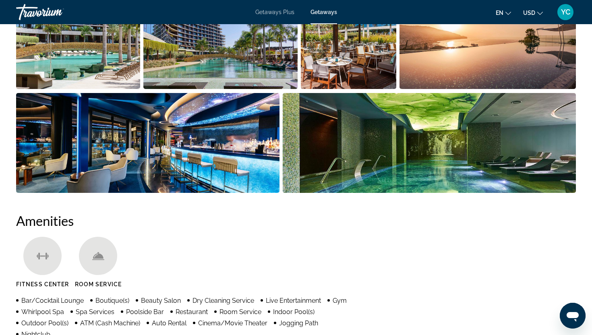
scroll to position [446, 0]
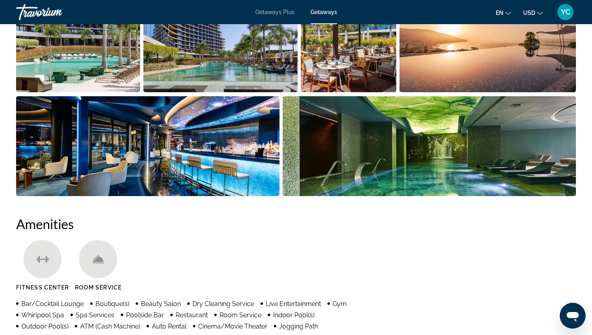
click at [104, 54] on img "Open full-screen image slider" at bounding box center [78, 42] width 124 height 100
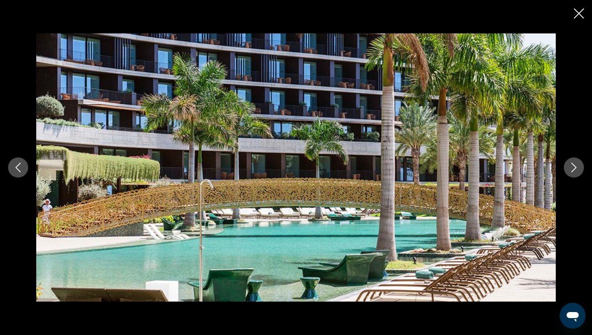
click at [566, 169] on button "Next image" at bounding box center [574, 167] width 20 height 20
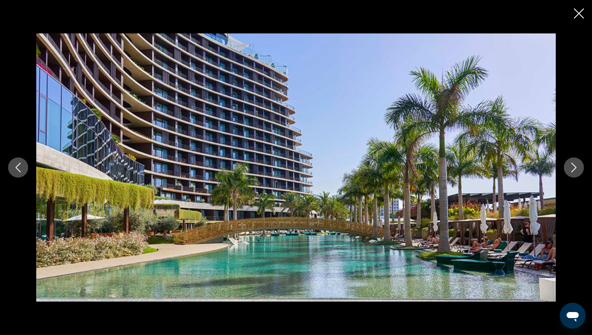
click at [576, 165] on icon "Next image" at bounding box center [574, 168] width 10 height 10
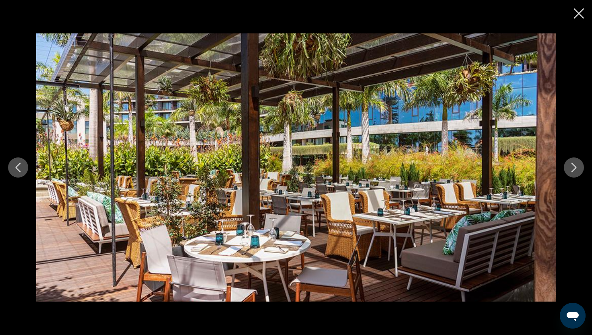
click at [575, 166] on icon "Next image" at bounding box center [574, 168] width 10 height 10
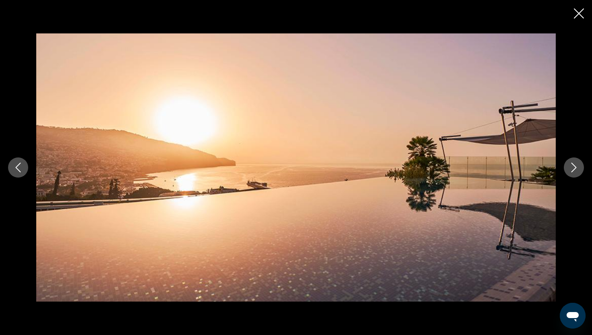
click at [575, 166] on icon "Next image" at bounding box center [574, 168] width 10 height 10
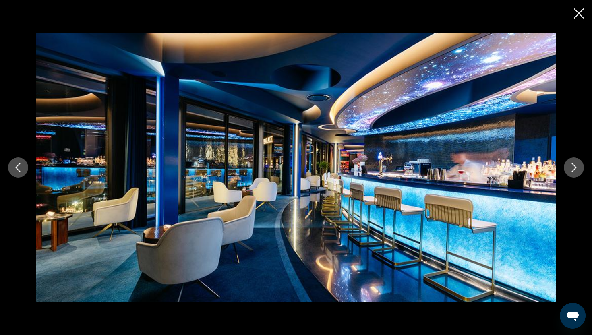
click at [575, 166] on icon "Next image" at bounding box center [574, 168] width 10 height 10
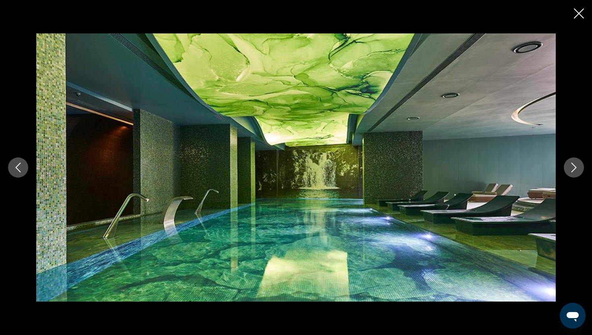
click at [575, 166] on icon "Next image" at bounding box center [574, 168] width 10 height 10
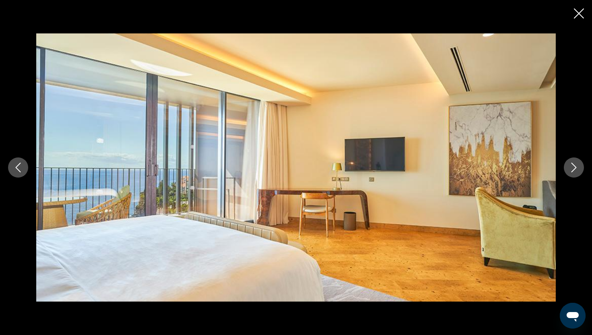
click at [575, 166] on icon "Next image" at bounding box center [574, 168] width 10 height 10
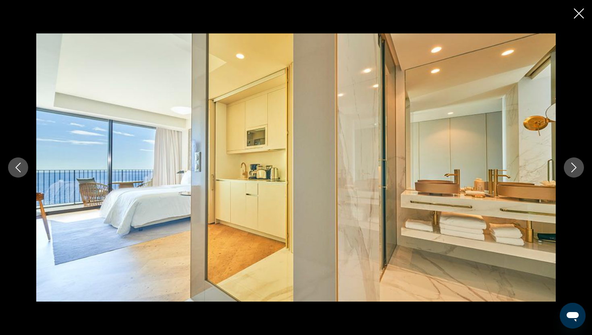
click at [575, 166] on icon "Next image" at bounding box center [574, 168] width 10 height 10
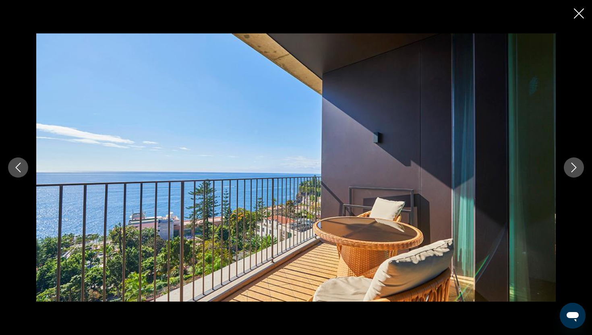
click at [575, 166] on icon "Next image" at bounding box center [574, 168] width 10 height 10
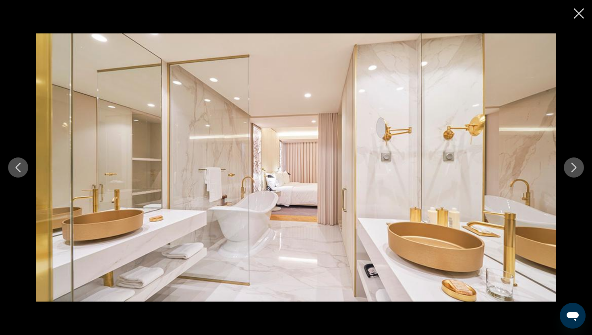
click at [575, 166] on icon "Next image" at bounding box center [574, 168] width 10 height 10
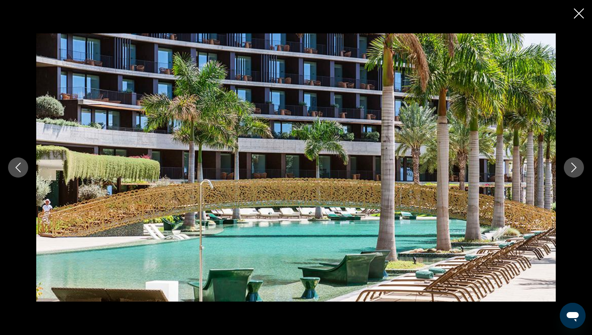
click at [575, 166] on icon "Next image" at bounding box center [574, 168] width 10 height 10
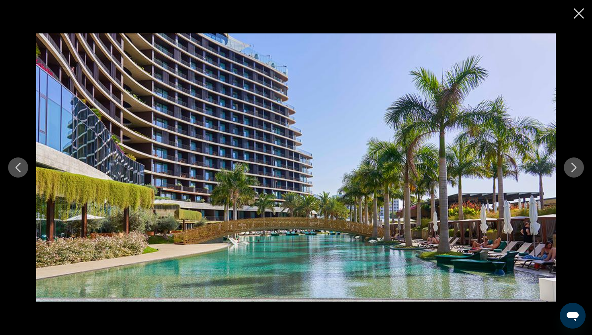
click at [575, 166] on icon "Next image" at bounding box center [574, 168] width 10 height 10
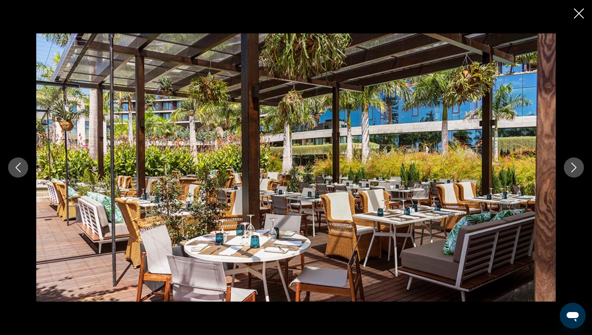
click at [575, 169] on icon "Next image" at bounding box center [574, 168] width 10 height 10
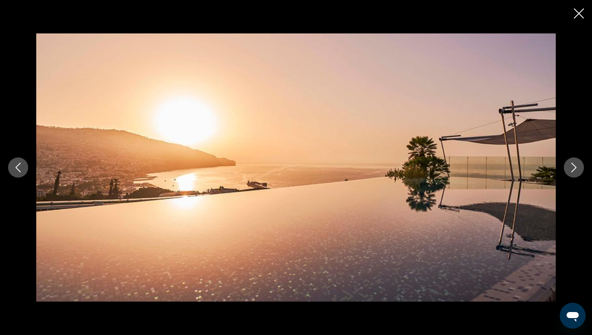
click at [575, 169] on icon "Next image" at bounding box center [574, 168] width 10 height 10
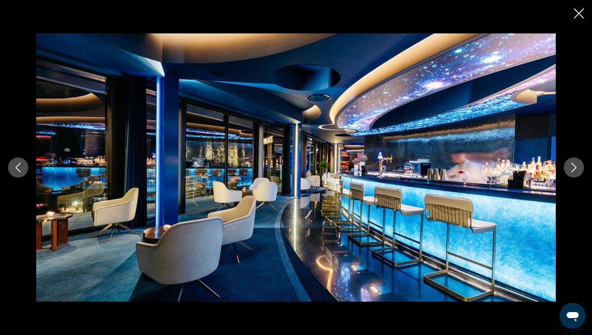
click at [575, 169] on icon "Next image" at bounding box center [574, 168] width 10 height 10
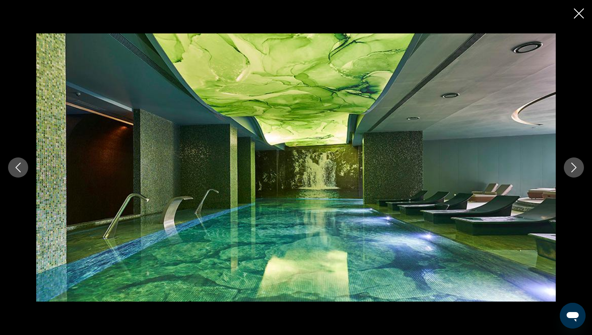
click at [577, 155] on div "prev next" at bounding box center [296, 167] width 592 height 268
click at [573, 169] on icon "Next image" at bounding box center [574, 168] width 10 height 10
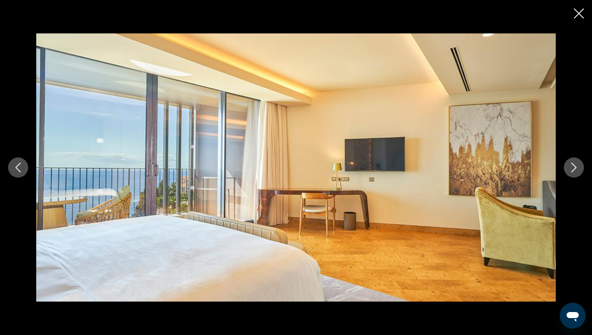
click at [573, 169] on icon "Next image" at bounding box center [574, 168] width 10 height 10
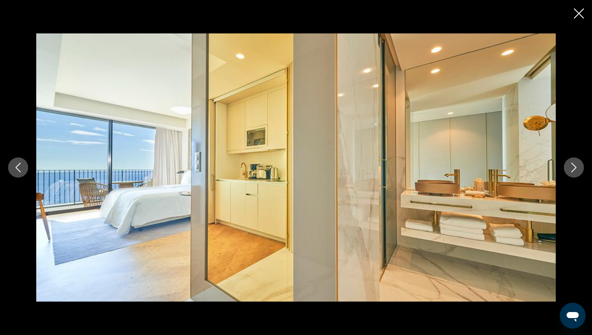
click at [573, 169] on icon "Next image" at bounding box center [574, 168] width 10 height 10
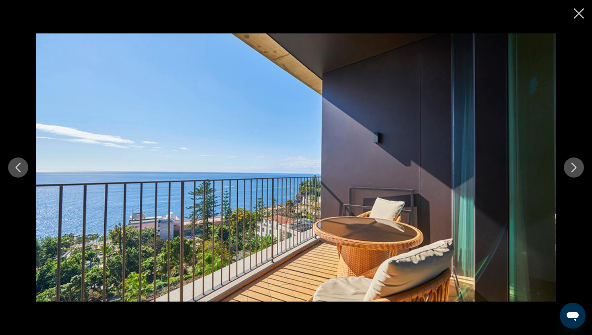
click at [573, 169] on icon "Next image" at bounding box center [574, 168] width 10 height 10
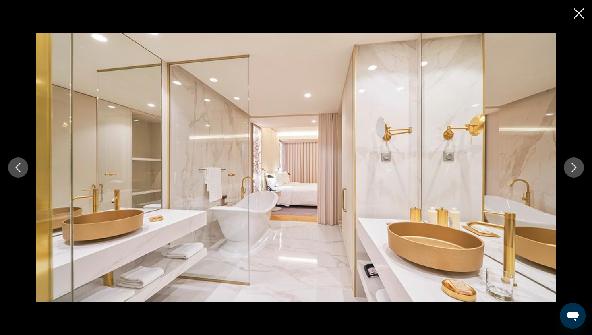
click at [581, 8] on button "Close slideshow" at bounding box center [579, 14] width 10 height 12
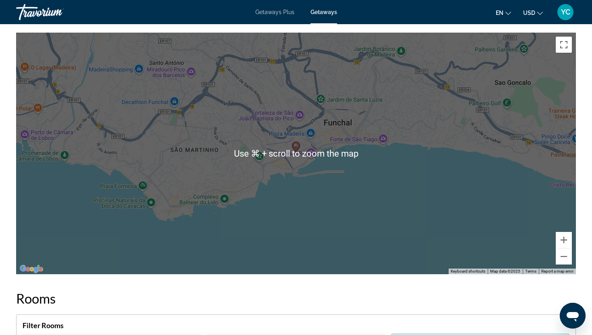
scroll to position [982, 0]
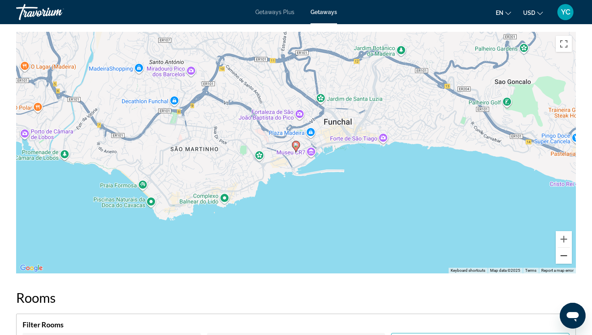
click at [563, 257] on button "Zoom out" at bounding box center [564, 256] width 16 height 16
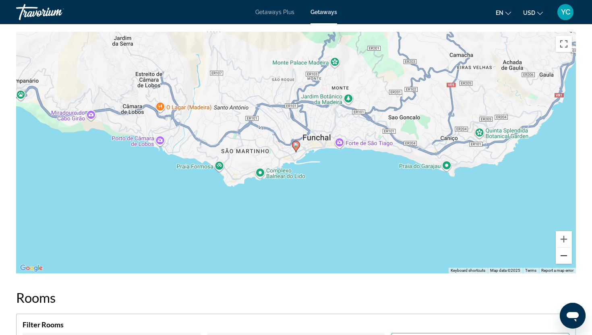
click at [563, 257] on button "Zoom out" at bounding box center [564, 256] width 16 height 16
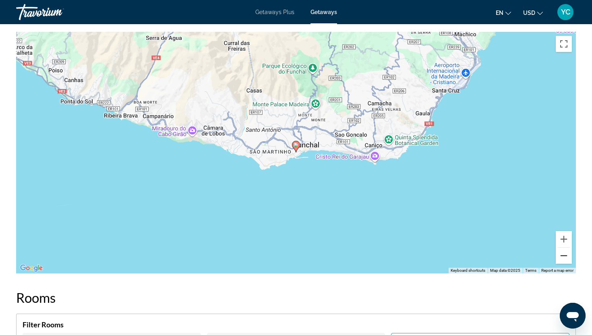
click at [563, 257] on button "Zoom out" at bounding box center [564, 256] width 16 height 16
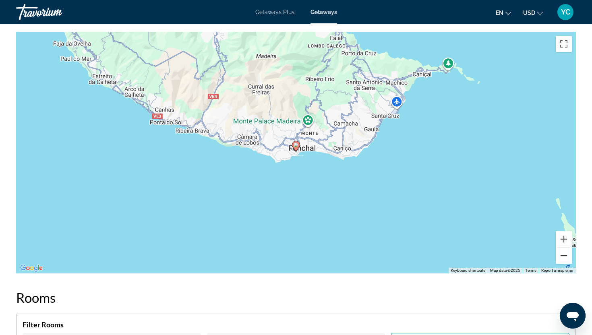
click at [563, 257] on button "Zoom out" at bounding box center [564, 256] width 16 height 16
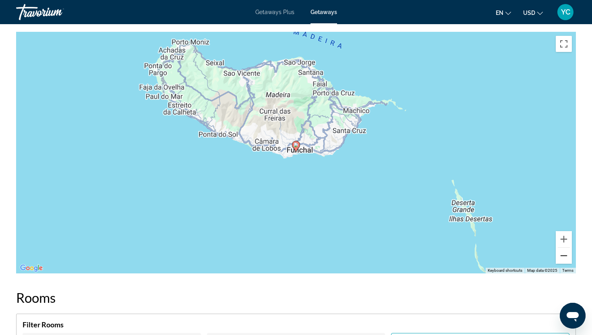
click at [563, 257] on button "Zoom out" at bounding box center [564, 256] width 16 height 16
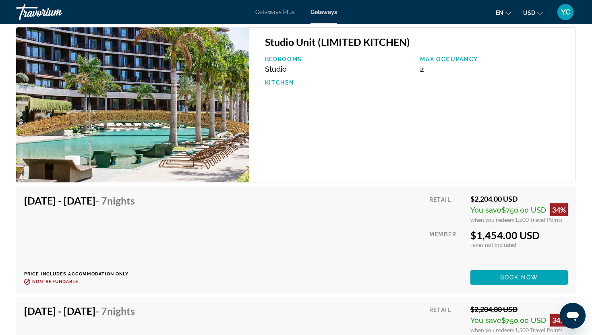
scroll to position [4238, 0]
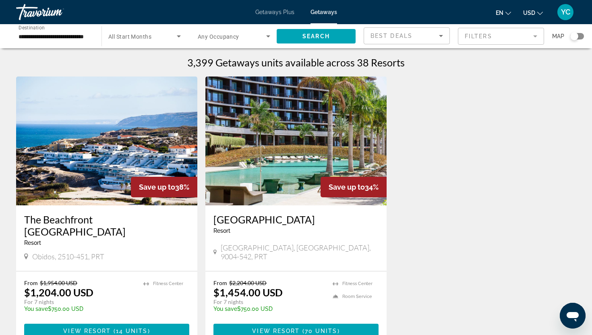
click at [109, 143] on img "Main content" at bounding box center [106, 141] width 181 height 129
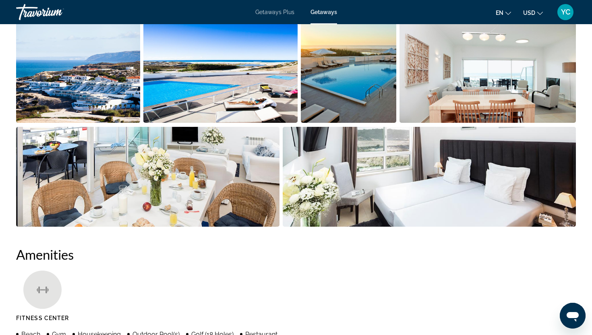
scroll to position [422, 0]
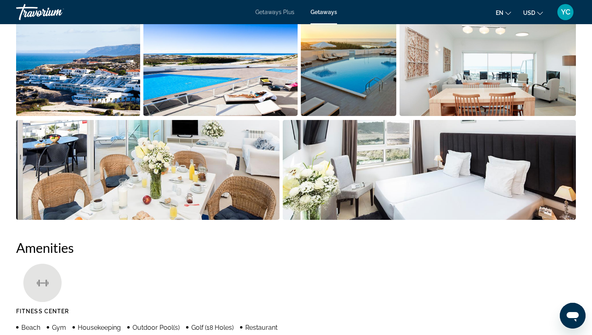
click at [108, 94] on img "Open full-screen image slider" at bounding box center [78, 66] width 124 height 100
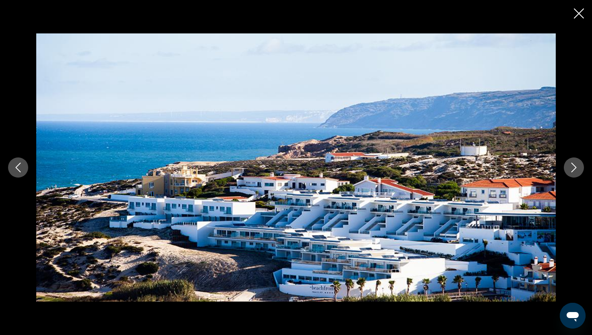
click at [571, 168] on icon "Next image" at bounding box center [574, 168] width 10 height 10
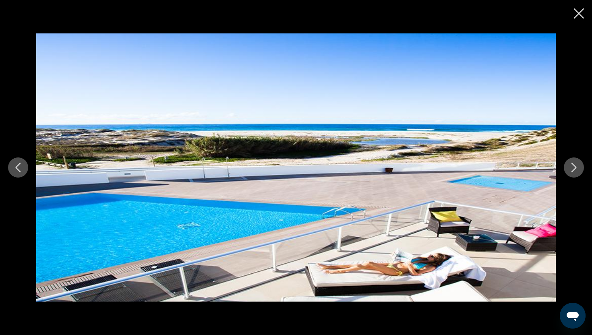
click at [573, 168] on icon "Next image" at bounding box center [574, 168] width 10 height 10
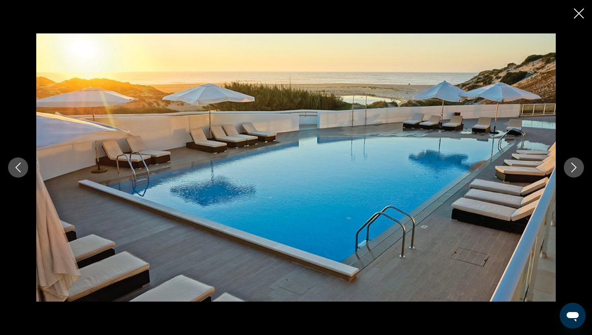
click at [573, 168] on icon "Next image" at bounding box center [574, 168] width 10 height 10
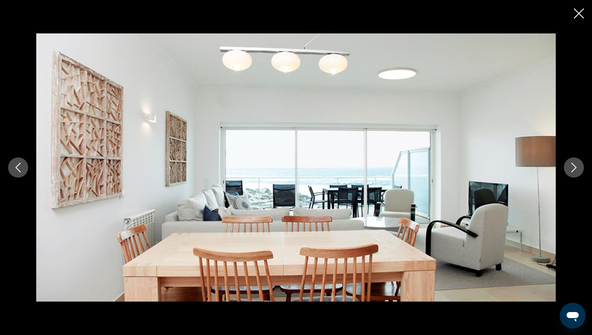
click at [573, 168] on icon "Next image" at bounding box center [574, 168] width 10 height 10
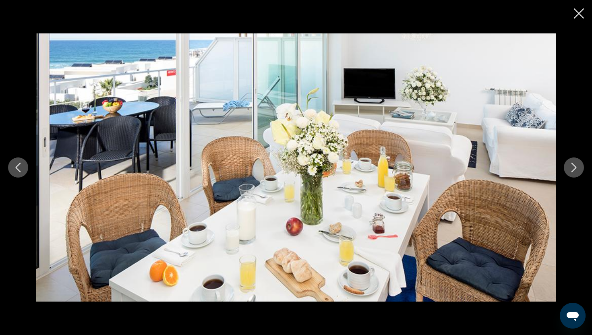
click at [575, 168] on icon "Next image" at bounding box center [573, 168] width 5 height 10
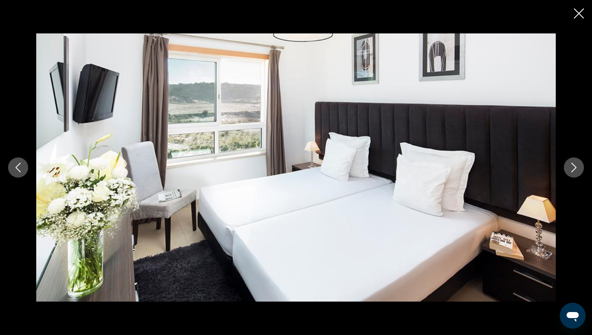
click at [575, 168] on icon "Next image" at bounding box center [573, 168] width 5 height 10
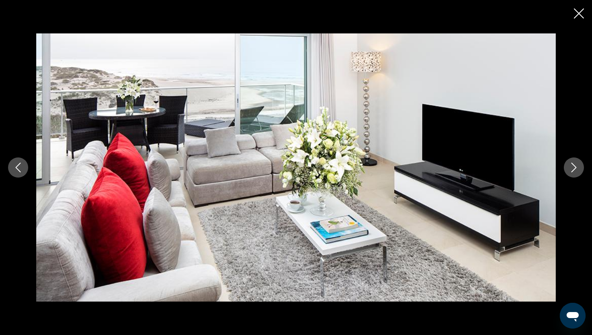
click at [575, 168] on icon "Next image" at bounding box center [573, 168] width 5 height 10
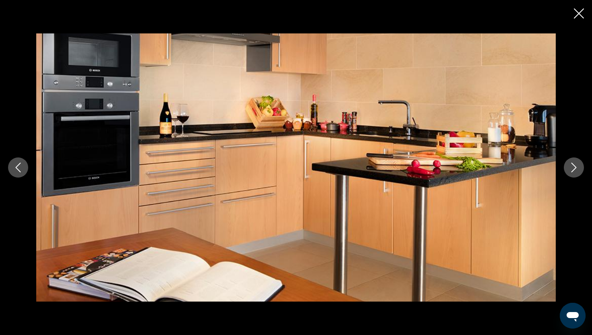
click at [575, 168] on icon "Next image" at bounding box center [573, 168] width 5 height 10
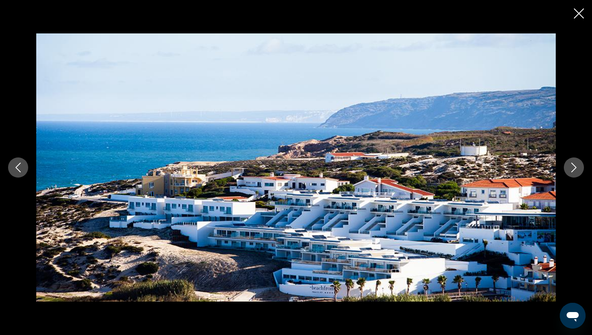
click at [575, 168] on icon "Next image" at bounding box center [573, 168] width 5 height 10
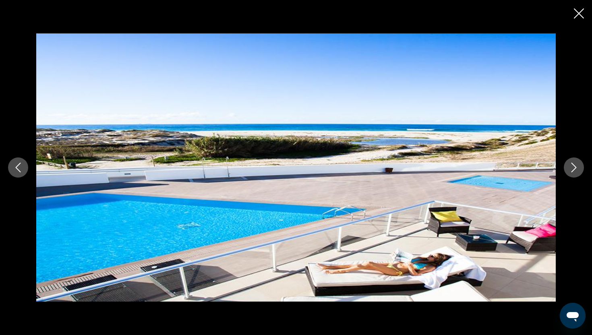
click at [575, 168] on icon "Next image" at bounding box center [573, 168] width 5 height 10
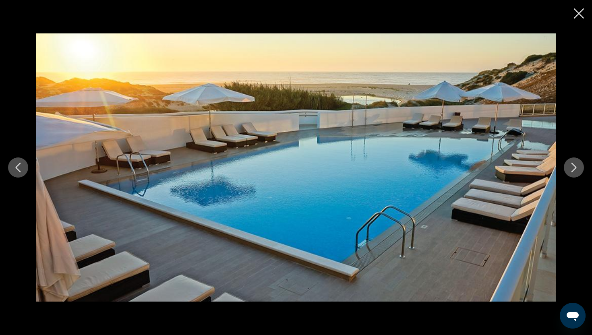
click at [575, 168] on icon "Next image" at bounding box center [573, 168] width 5 height 10
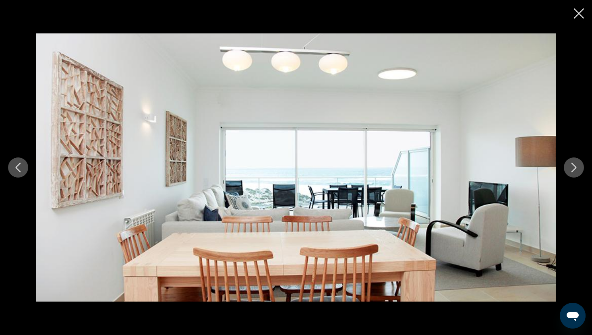
click at [575, 168] on icon "Next image" at bounding box center [573, 168] width 5 height 10
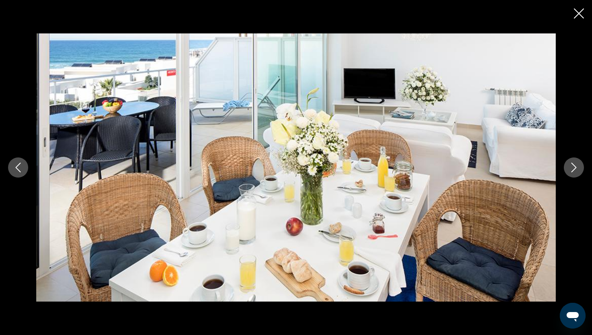
click at [575, 168] on icon "Next image" at bounding box center [573, 168] width 5 height 10
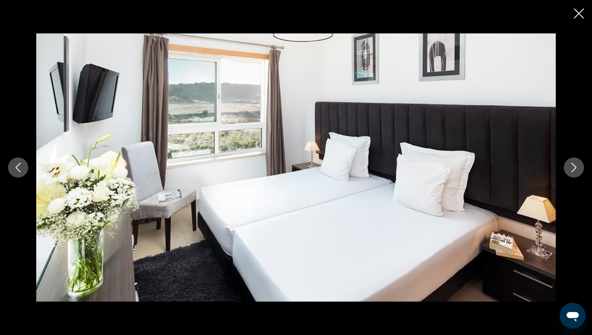
click at [575, 168] on icon "Next image" at bounding box center [573, 168] width 5 height 10
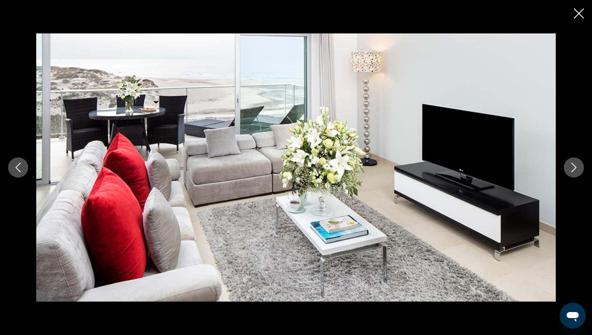
click at [578, 15] on icon "Close slideshow" at bounding box center [579, 13] width 10 height 10
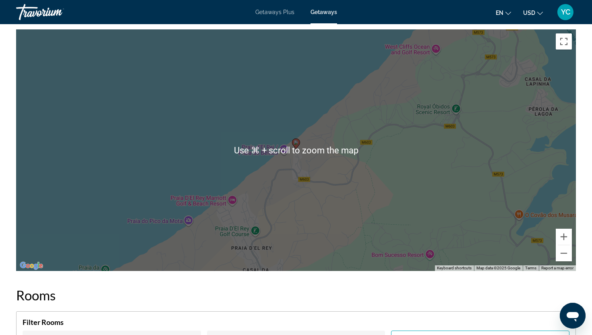
scroll to position [847, 0]
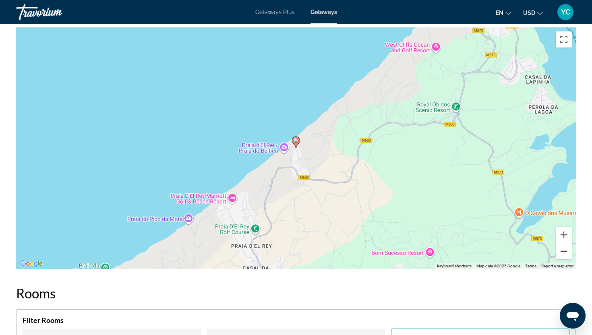
click at [560, 250] on button "Zoom out" at bounding box center [564, 251] width 16 height 16
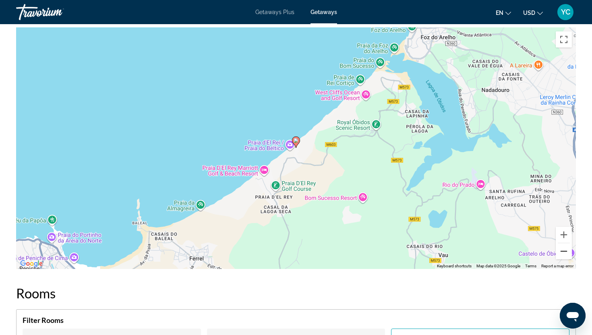
click at [561, 254] on button "Zoom out" at bounding box center [564, 251] width 16 height 16
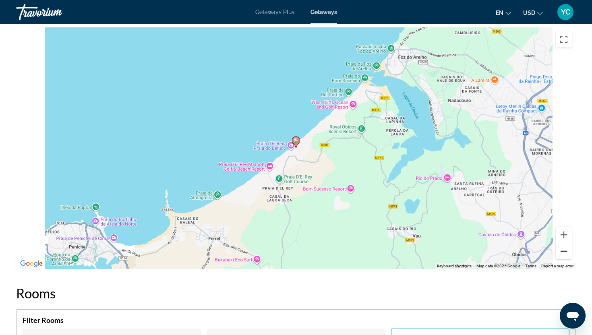
click at [561, 254] on button "Zoom out" at bounding box center [564, 251] width 16 height 16
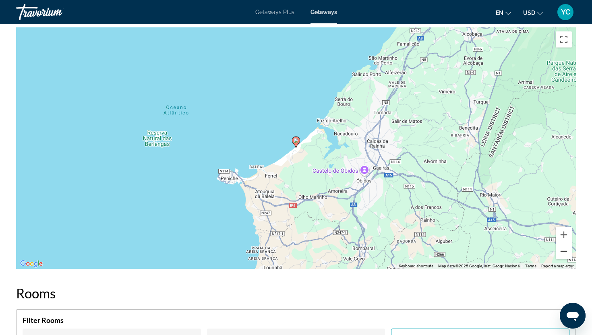
click at [561, 254] on button "Zoom out" at bounding box center [564, 251] width 16 height 16
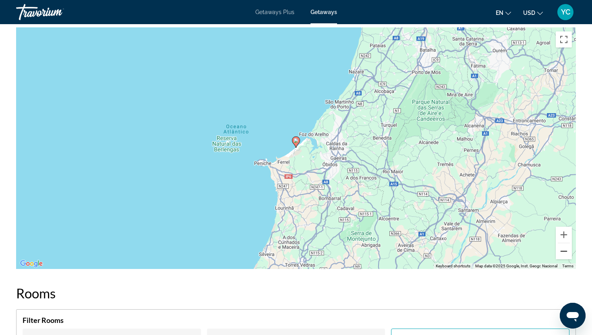
click at [561, 254] on button "Zoom out" at bounding box center [564, 251] width 16 height 16
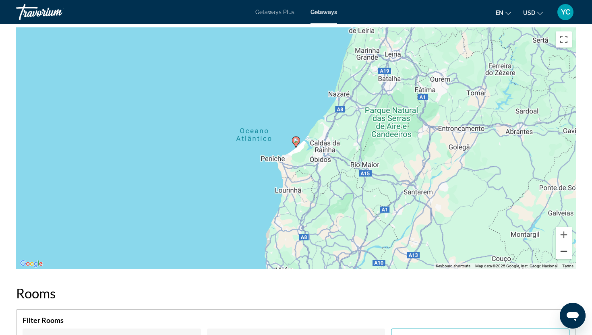
click at [561, 254] on button "Zoom out" at bounding box center [564, 251] width 16 height 16
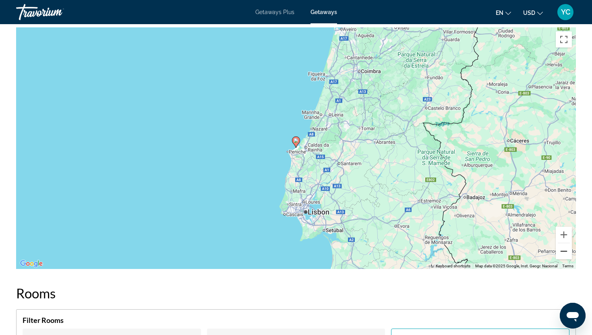
click at [561, 254] on button "Zoom out" at bounding box center [564, 251] width 16 height 16
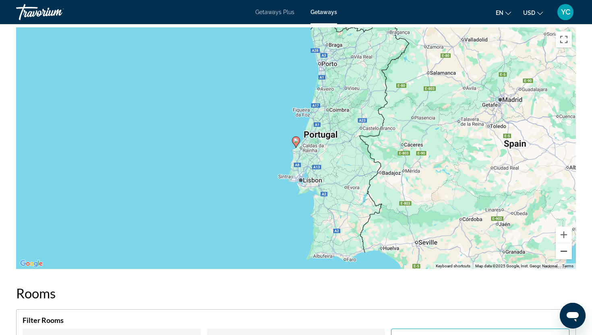
click at [562, 252] on button "Zoom out" at bounding box center [564, 251] width 16 height 16
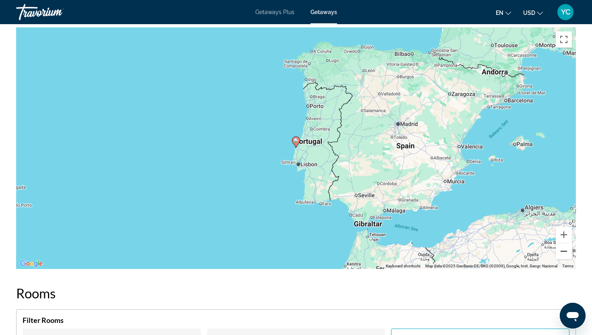
click at [562, 251] on button "Zoom out" at bounding box center [564, 251] width 16 height 16
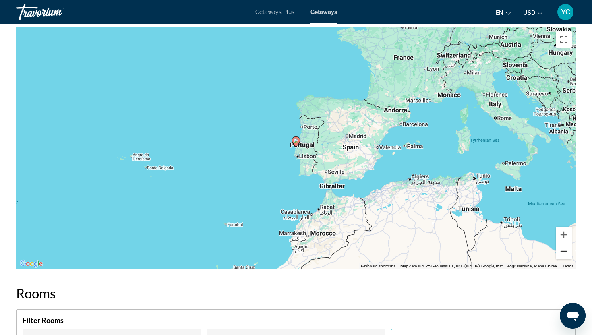
click at [562, 251] on button "Zoom out" at bounding box center [564, 251] width 16 height 16
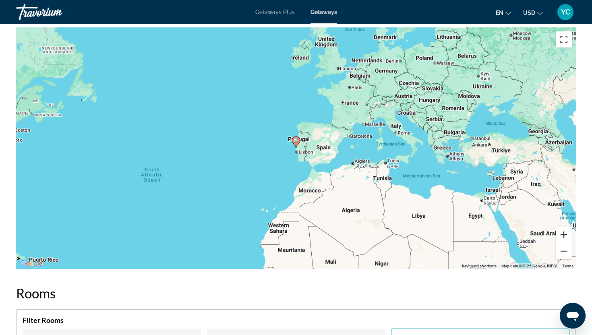
click at [564, 234] on button "Zoom in" at bounding box center [564, 235] width 16 height 16
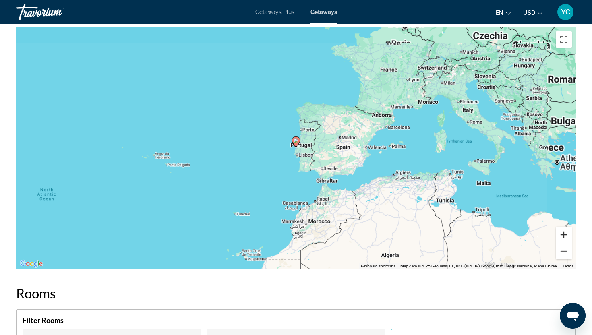
click at [564, 234] on button "Zoom in" at bounding box center [564, 235] width 16 height 16
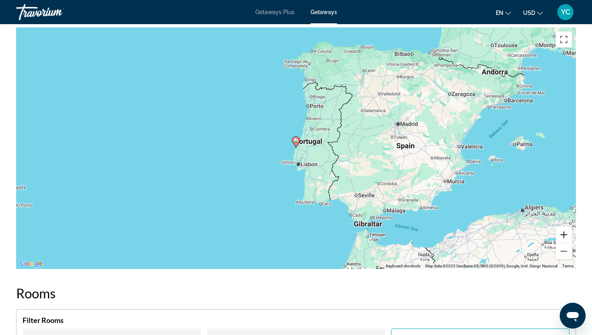
click at [564, 234] on button "Zoom in" at bounding box center [564, 235] width 16 height 16
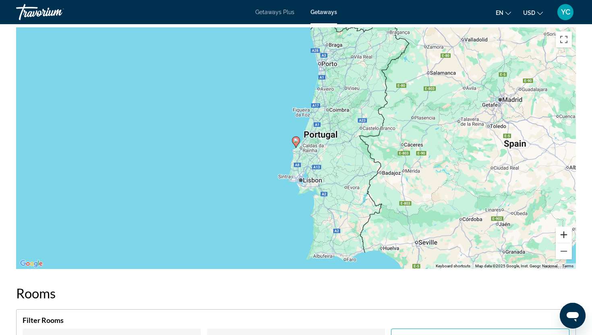
click at [564, 234] on button "Zoom in" at bounding box center [564, 235] width 16 height 16
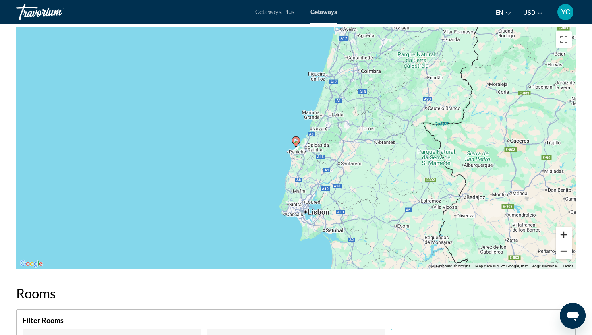
click at [564, 234] on button "Zoom in" at bounding box center [564, 235] width 16 height 16
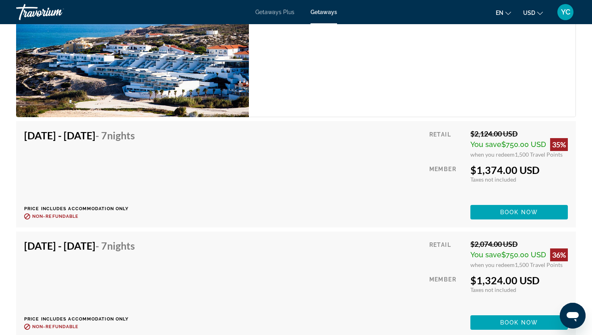
scroll to position [1974, 0]
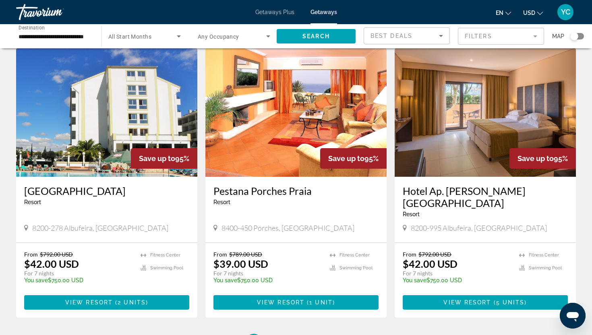
scroll to position [933, 0]
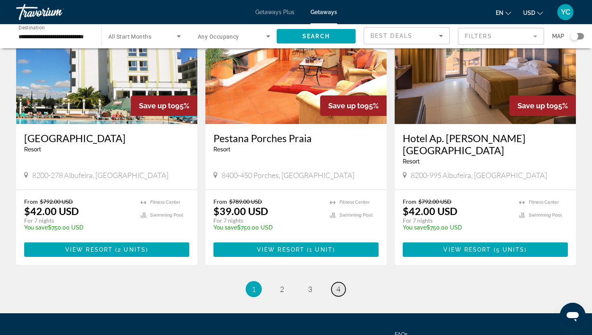
click at [335, 282] on link "page 4" at bounding box center [338, 289] width 14 height 14
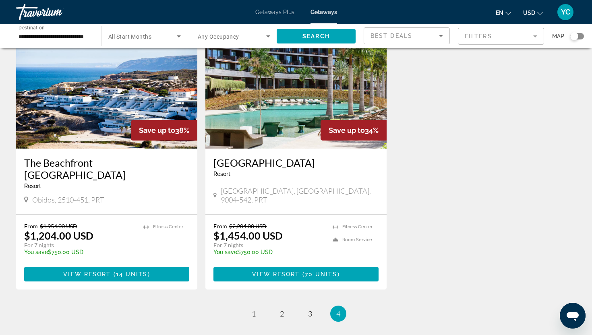
scroll to position [146, 0]
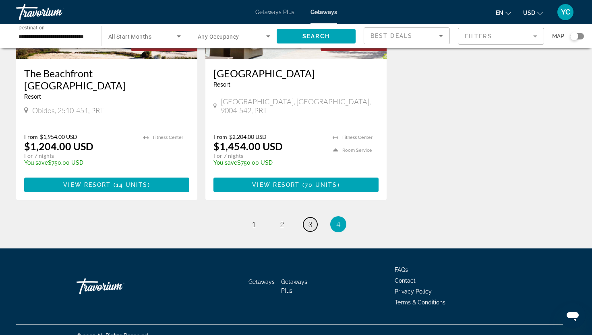
click at [308, 220] on span "3" at bounding box center [310, 224] width 4 height 9
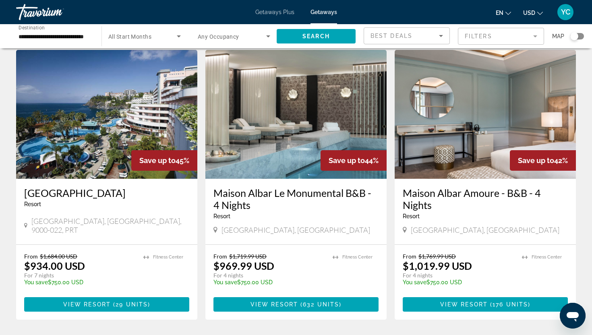
scroll to position [878, 0]
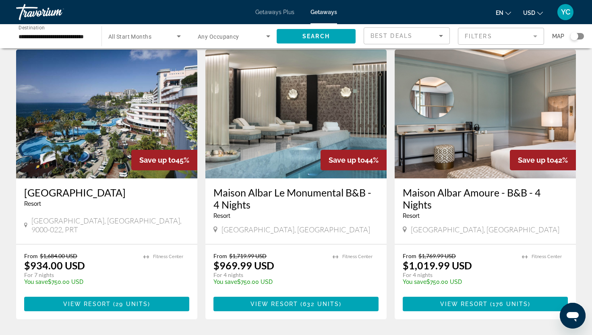
click at [459, 117] on img "Main content" at bounding box center [485, 114] width 181 height 129
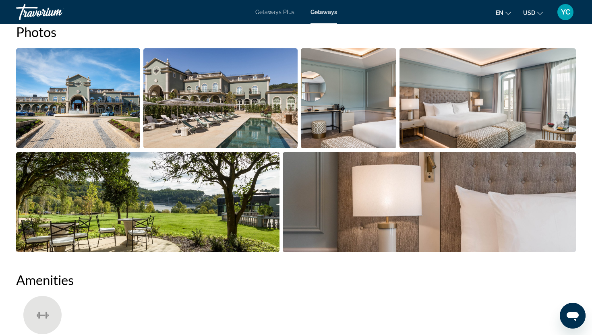
scroll to position [385, 0]
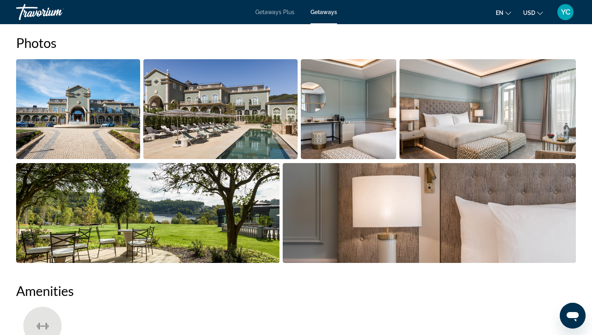
click at [128, 154] on img "Open full-screen image slider" at bounding box center [78, 109] width 124 height 100
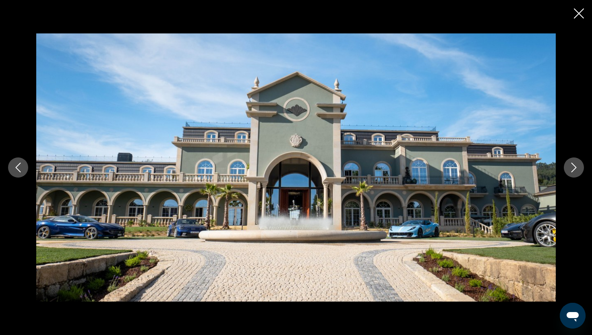
click at [577, 167] on icon "Next image" at bounding box center [574, 168] width 10 height 10
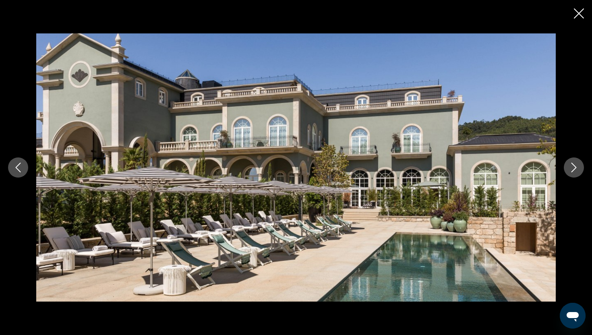
click at [575, 167] on icon "Next image" at bounding box center [573, 168] width 5 height 10
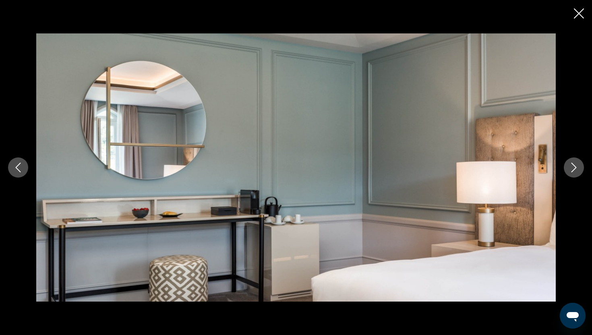
click at [575, 167] on icon "Next image" at bounding box center [573, 168] width 5 height 10
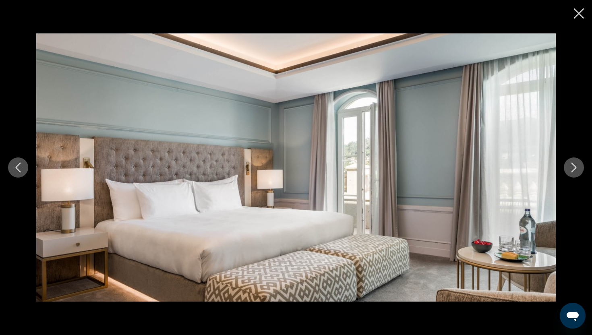
click at [575, 167] on icon "Next image" at bounding box center [573, 168] width 5 height 10
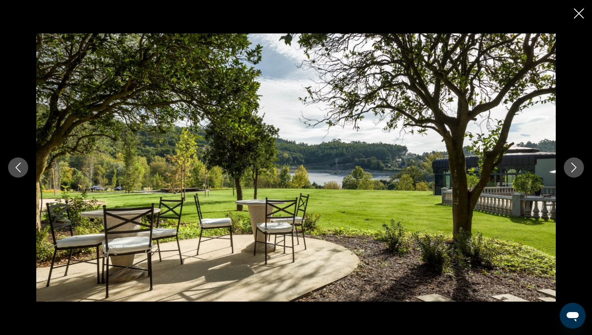
click at [575, 167] on icon "Next image" at bounding box center [573, 168] width 5 height 10
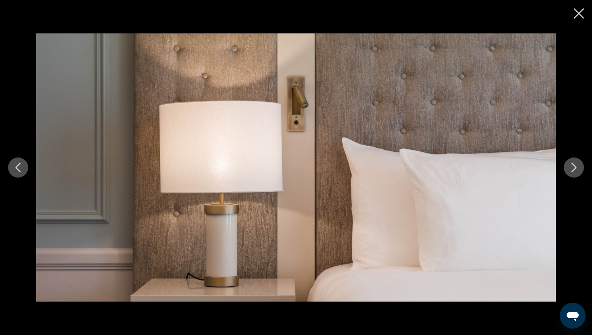
click at [575, 167] on icon "Next image" at bounding box center [573, 168] width 5 height 10
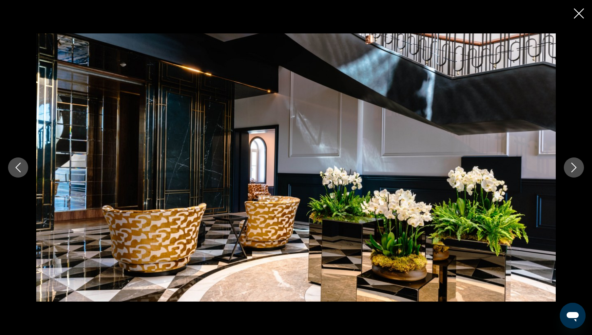
click at [575, 167] on icon "Next image" at bounding box center [573, 168] width 5 height 10
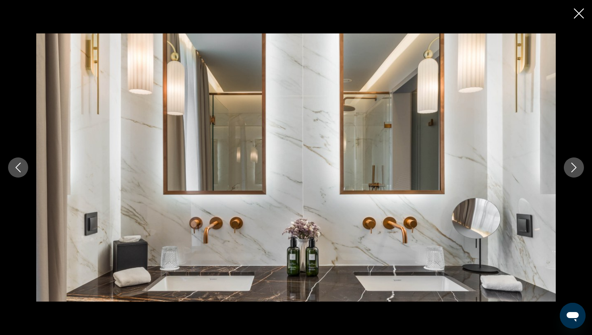
click at [575, 167] on icon "Next image" at bounding box center [573, 168] width 5 height 10
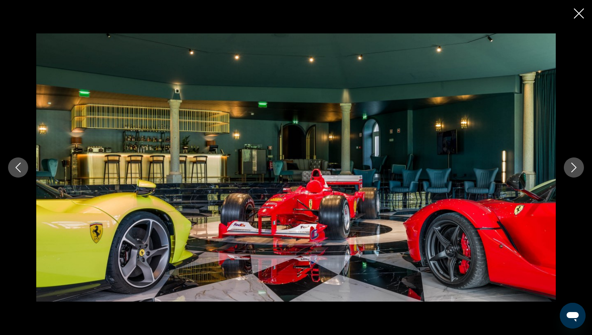
click at [575, 167] on icon "Next image" at bounding box center [573, 168] width 5 height 10
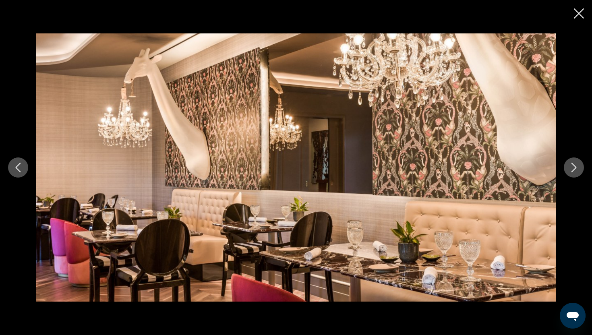
click at [575, 167] on icon "Next image" at bounding box center [573, 168] width 5 height 10
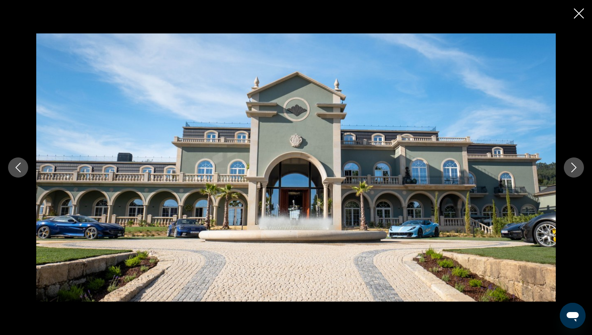
click at [575, 167] on icon "Next image" at bounding box center [573, 168] width 5 height 10
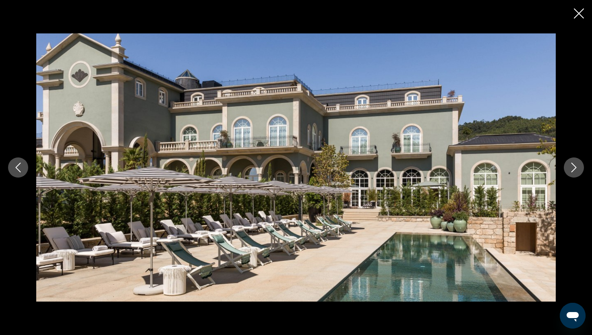
click at [580, 10] on icon "Close slideshow" at bounding box center [579, 13] width 10 height 10
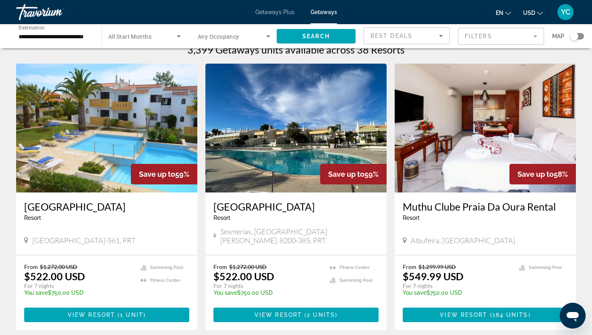
scroll to position [23, 0]
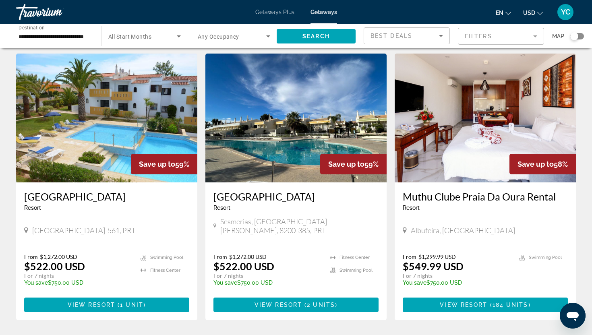
click at [87, 163] on img "Main content" at bounding box center [106, 118] width 181 height 129
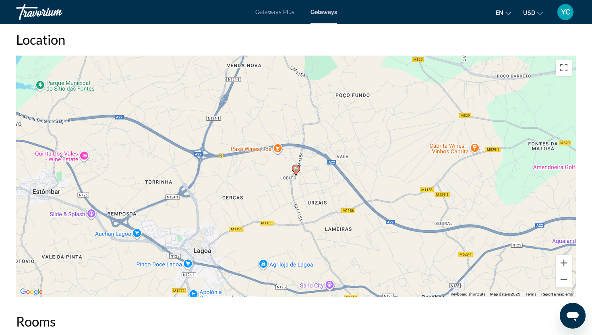
scroll to position [990, 0]
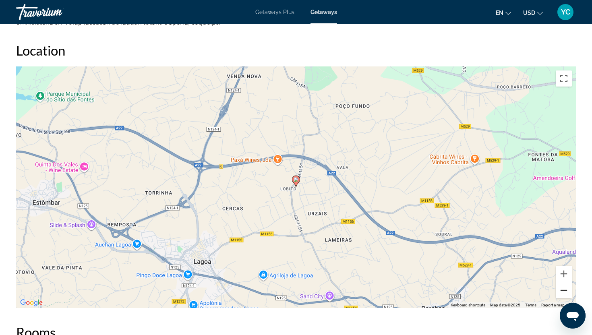
click at [566, 291] on button "Zoom out" at bounding box center [564, 290] width 16 height 16
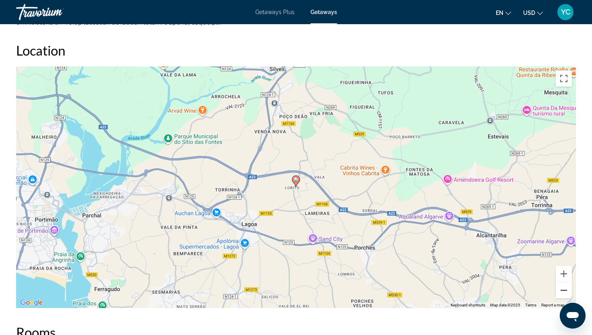
click at [566, 291] on button "Zoom out" at bounding box center [564, 290] width 16 height 16
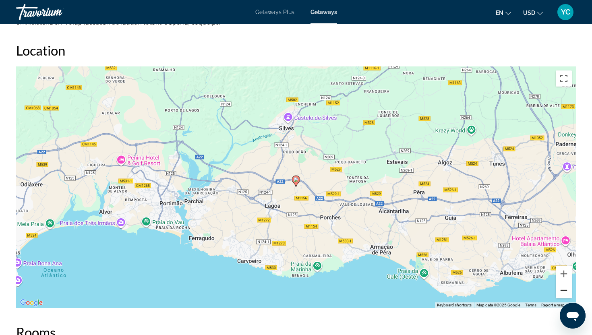
click at [566, 291] on button "Zoom out" at bounding box center [564, 290] width 16 height 16
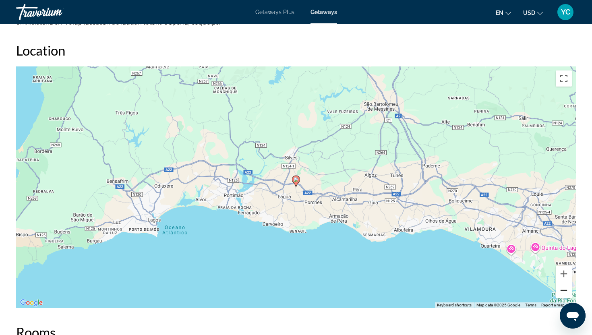
click at [566, 291] on button "Zoom out" at bounding box center [564, 290] width 16 height 16
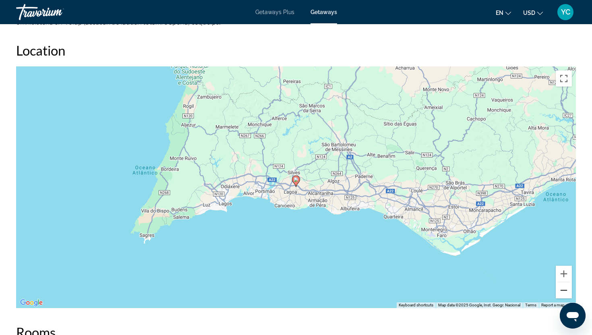
click at [566, 291] on button "Zoom out" at bounding box center [564, 290] width 16 height 16
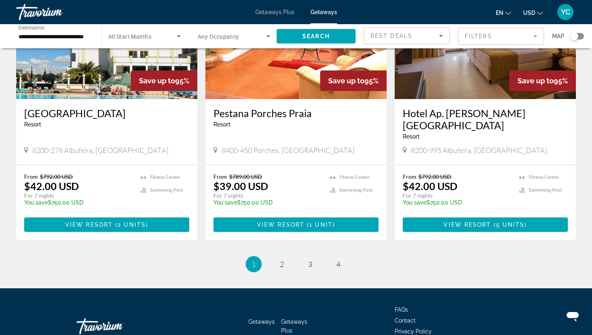
scroll to position [968, 0]
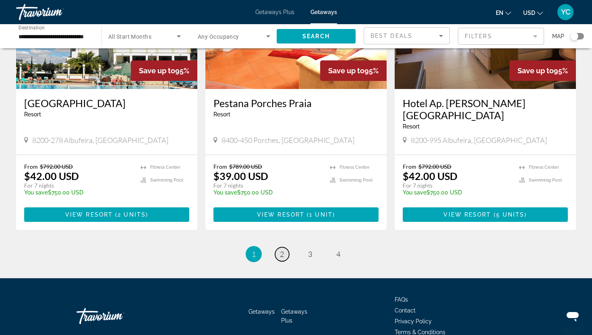
click at [282, 250] on span "2" at bounding box center [282, 254] width 4 height 9
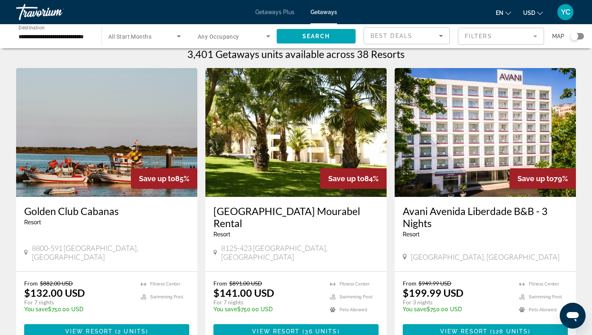
scroll to position [9, 0]
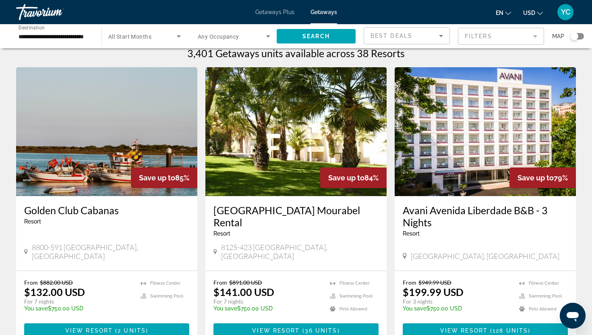
click at [85, 191] on img "Main content" at bounding box center [106, 131] width 181 height 129
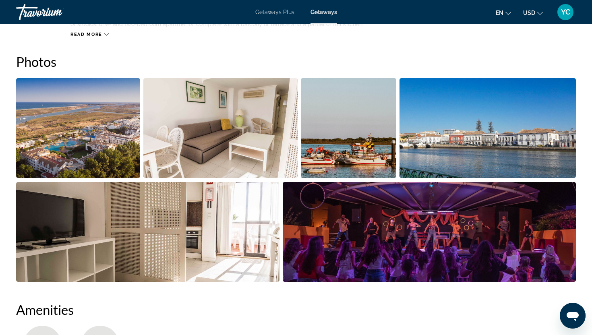
scroll to position [356, 0]
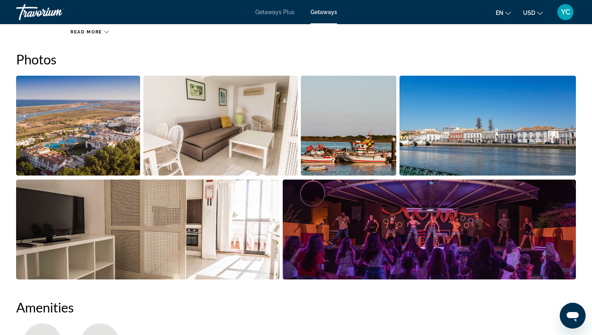
click at [82, 156] on img "Open full-screen image slider" at bounding box center [78, 126] width 124 height 100
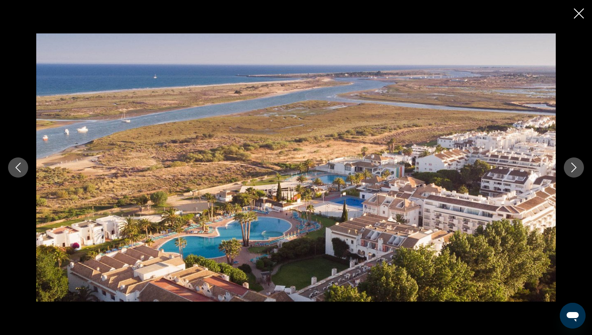
click at [572, 168] on icon "Next image" at bounding box center [574, 168] width 10 height 10
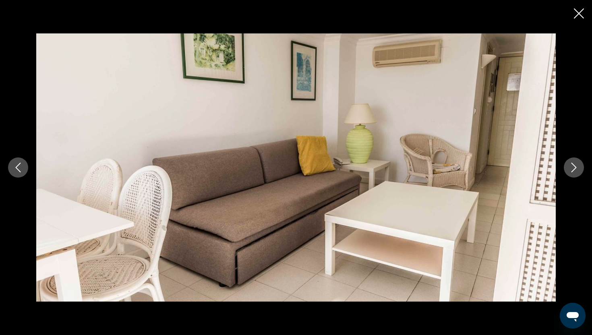
click at [572, 168] on icon "Next image" at bounding box center [574, 168] width 10 height 10
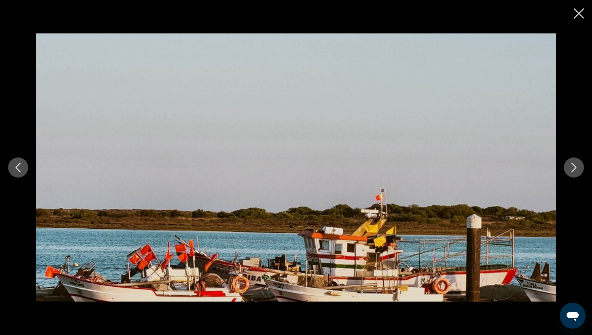
click at [572, 168] on icon "Next image" at bounding box center [574, 168] width 10 height 10
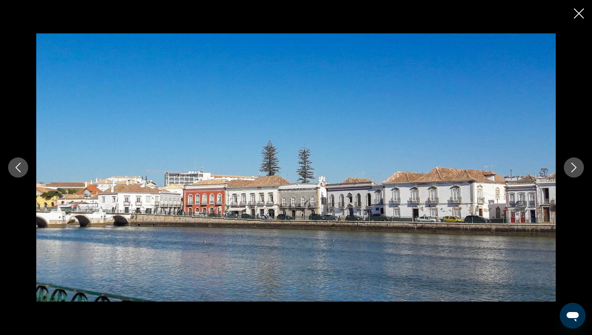
click at [572, 168] on icon "Next image" at bounding box center [574, 168] width 10 height 10
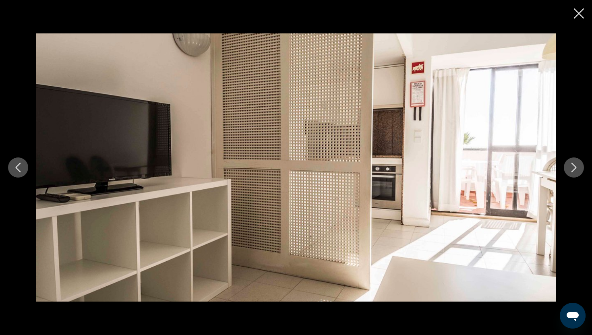
click at [572, 168] on icon "Next image" at bounding box center [574, 168] width 10 height 10
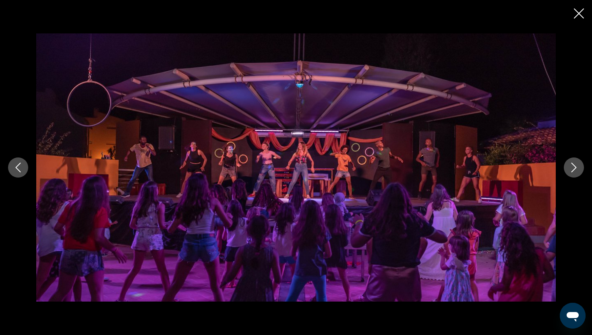
click at [572, 168] on icon "Next image" at bounding box center [574, 168] width 10 height 10
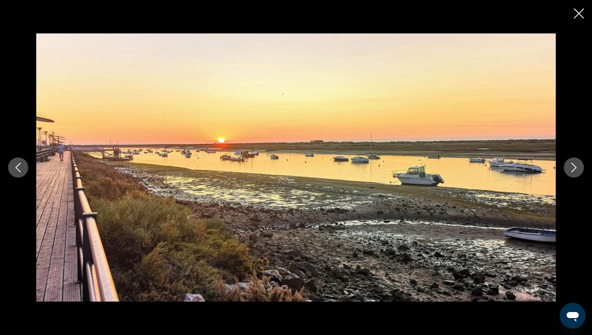
click at [572, 168] on icon "Next image" at bounding box center [574, 168] width 10 height 10
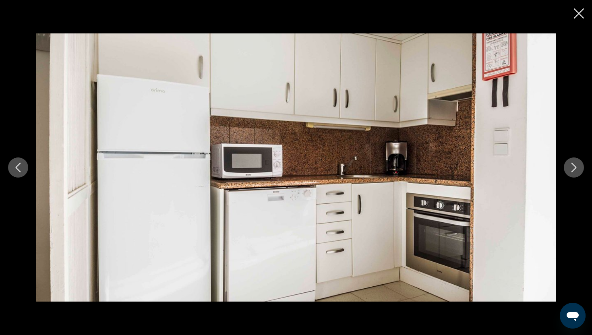
click at [572, 168] on icon "Next image" at bounding box center [574, 168] width 10 height 10
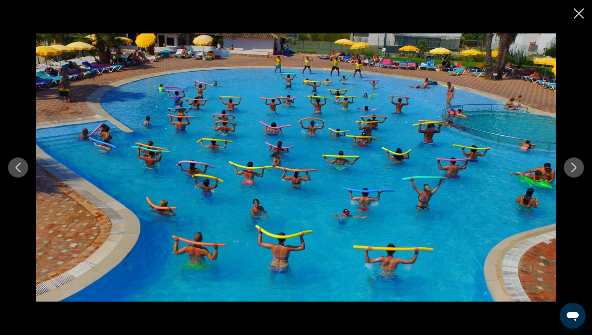
click at [572, 168] on icon "Next image" at bounding box center [574, 168] width 10 height 10
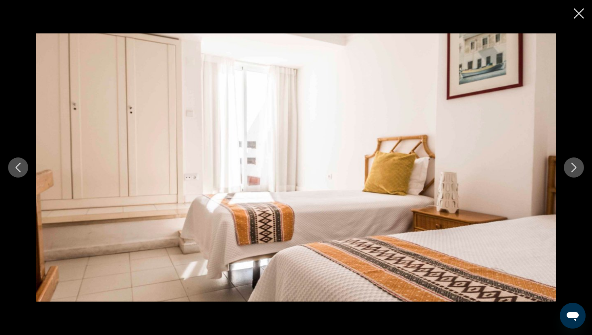
click at [572, 168] on icon "Next image" at bounding box center [574, 168] width 10 height 10
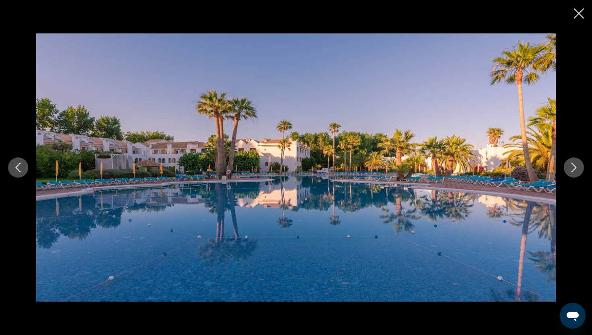
click at [576, 11] on icon "Close slideshow" at bounding box center [579, 13] width 10 height 10
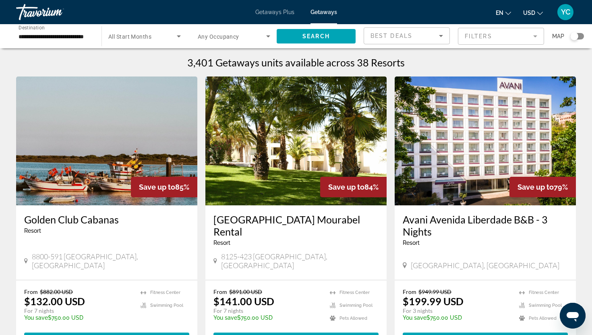
click at [78, 36] on input "**********" at bounding box center [55, 37] width 72 height 10
